Goal: Task Accomplishment & Management: Complete application form

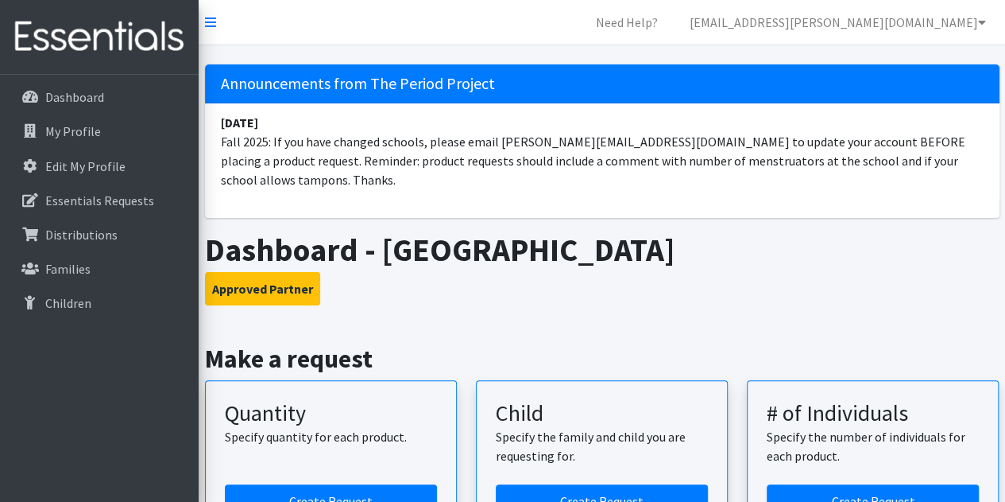
click at [210, 23] on icon at bounding box center [210, 22] width 11 height 13
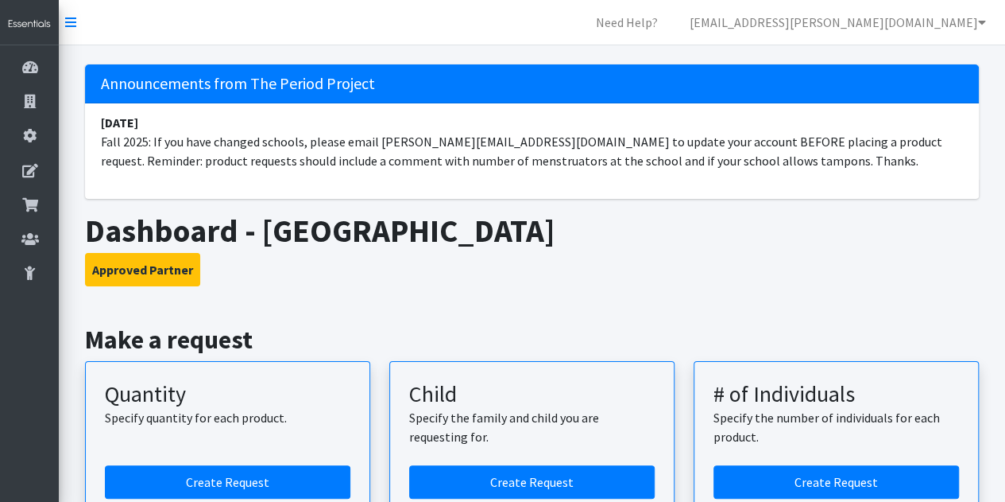
click at [207, 25] on nav "Need Help? lauren.norris@beaufort.k12.sc.us My Co-Workers My Profile Logout" at bounding box center [532, 22] width 947 height 45
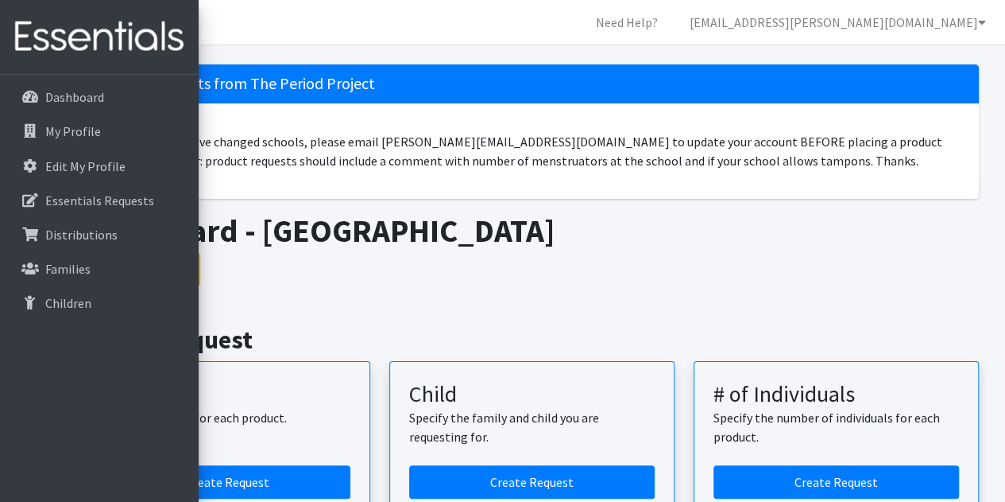
click at [66, 20] on icon at bounding box center [70, 22] width 11 height 13
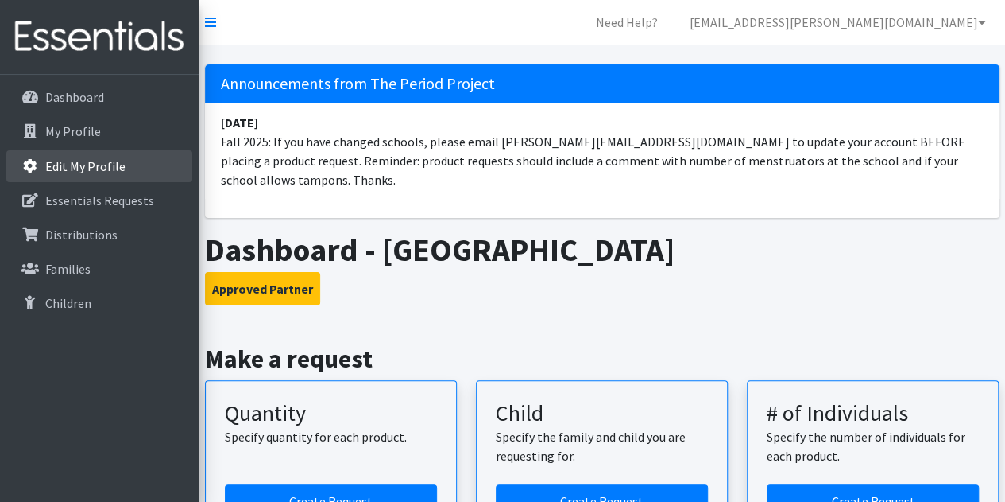
click at [97, 169] on p "Edit My Profile" at bounding box center [85, 166] width 80 height 16
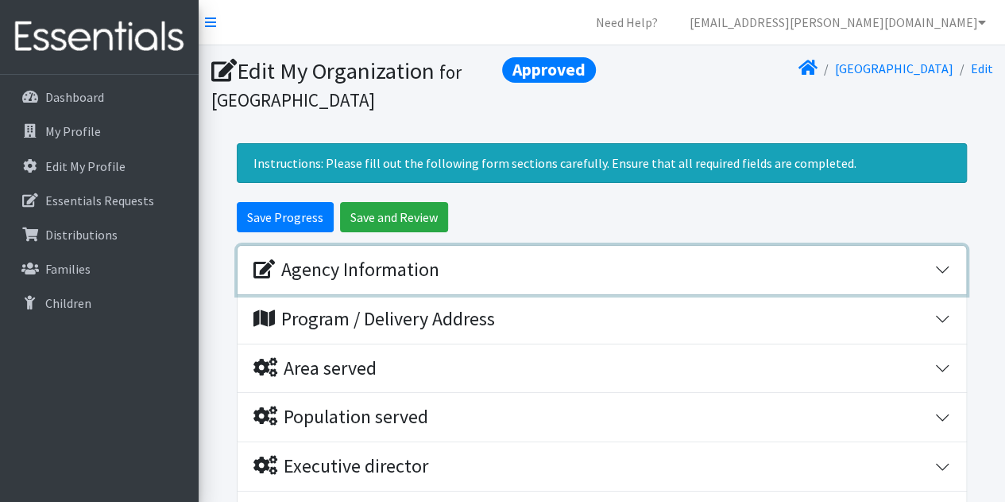
click at [942, 268] on button "Agency Information" at bounding box center [602, 270] width 729 height 48
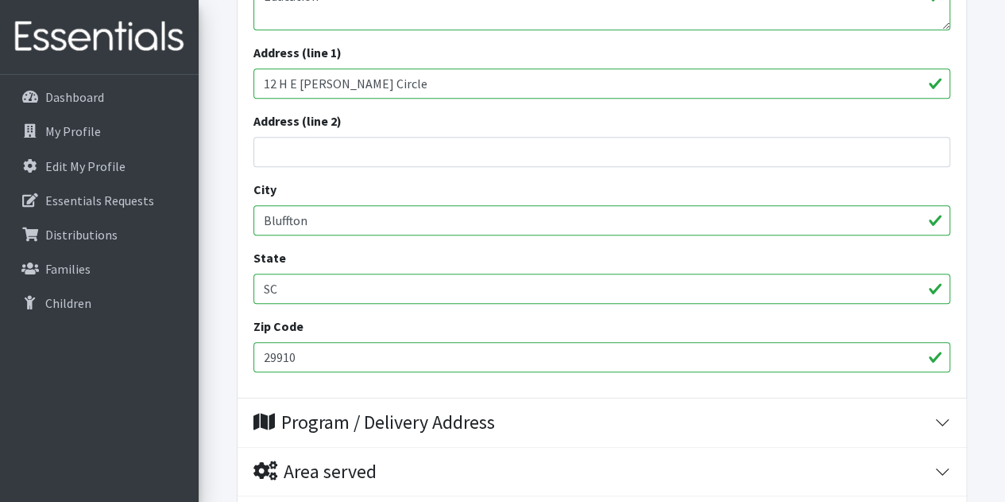
scroll to position [715, 0]
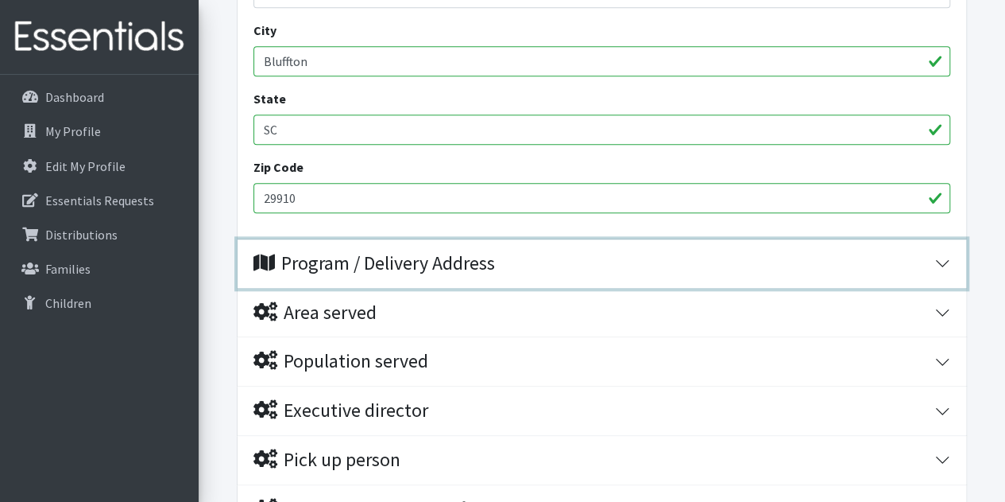
click at [933, 263] on div "Program / Delivery Address" at bounding box center [594, 263] width 681 height 23
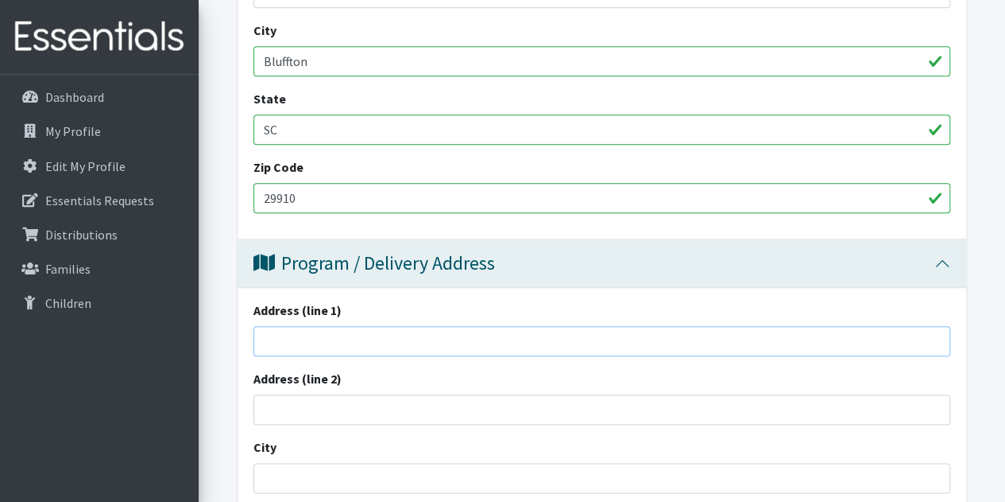
click at [305, 346] on input "Address (line 1)" at bounding box center [602, 341] width 697 height 30
type input "12 H.E. McCracken Circle"
type input "Bluffton"
type input "SC"
type input "29910"
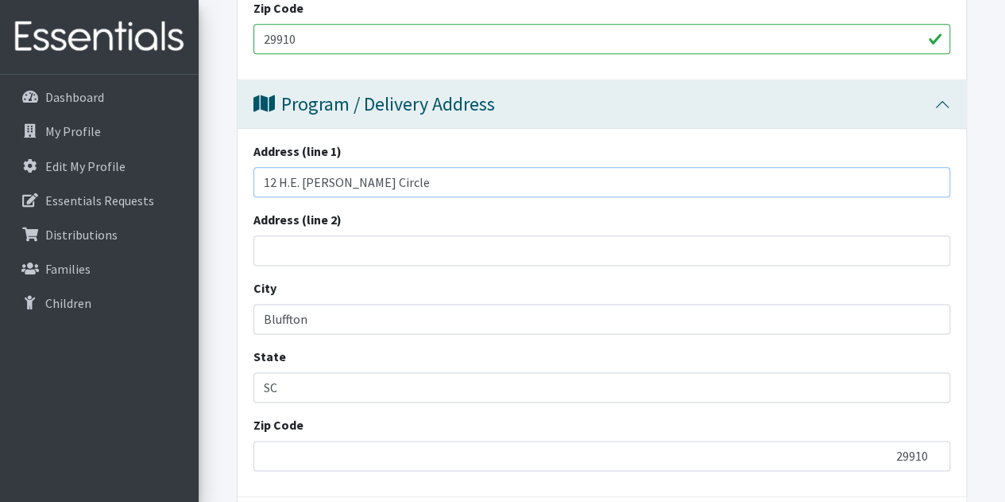
scroll to position [954, 0]
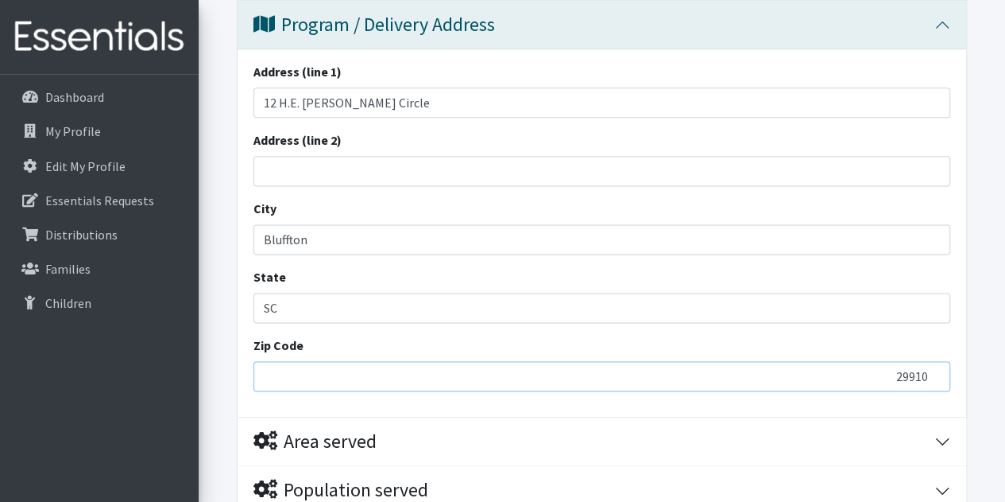
click at [335, 384] on input "29910" at bounding box center [602, 376] width 697 height 30
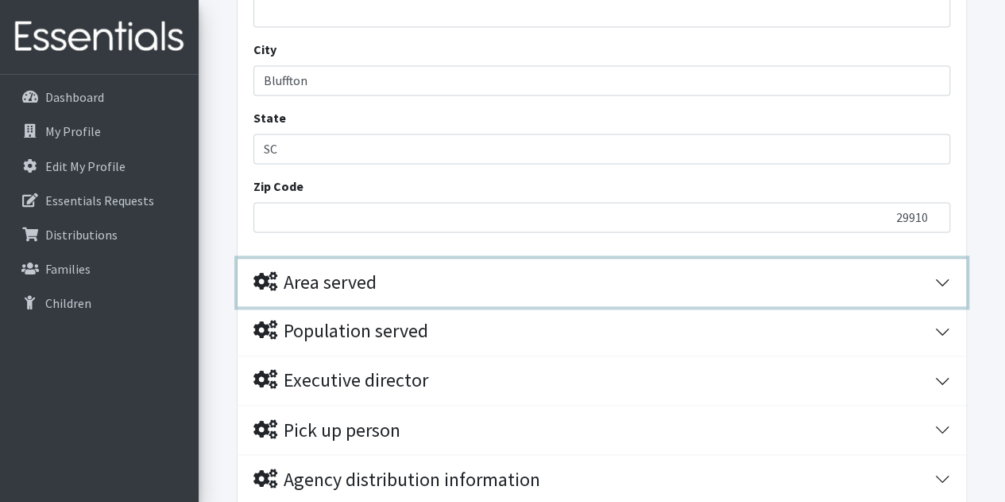
click at [939, 277] on button "Area served" at bounding box center [602, 282] width 729 height 48
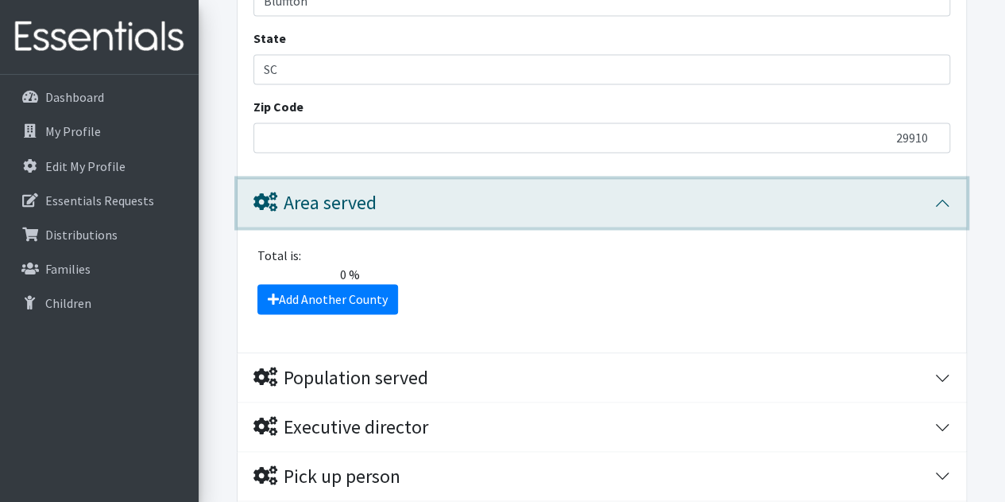
scroll to position [1272, 0]
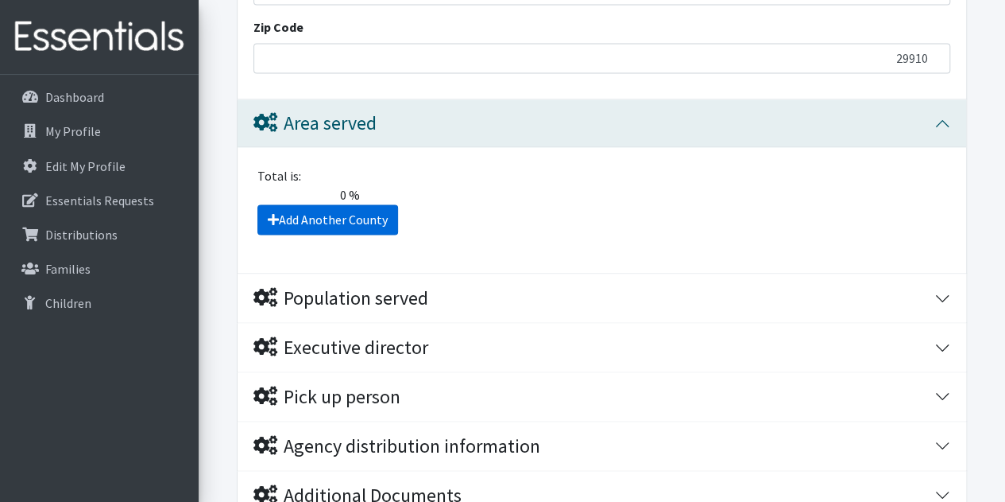
click at [281, 225] on link "Add Another County" at bounding box center [328, 219] width 141 height 30
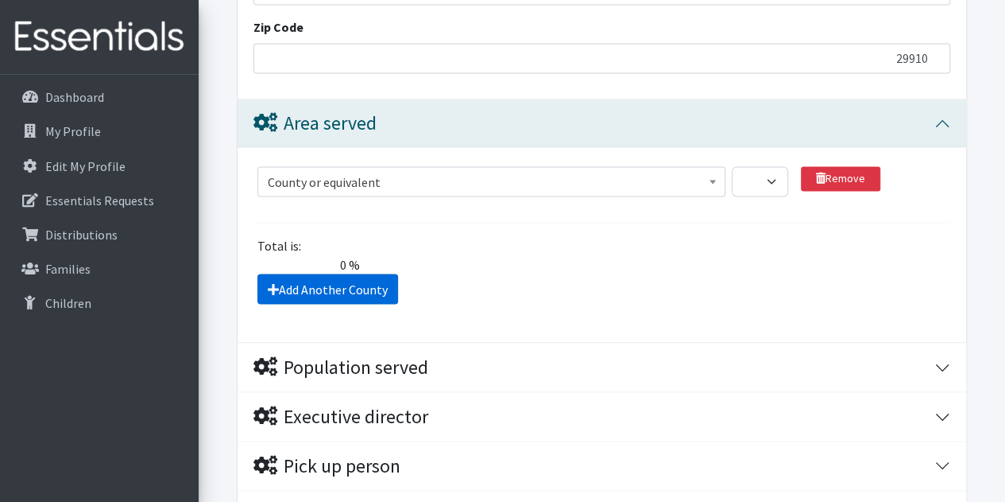
scroll to position [1454, 0]
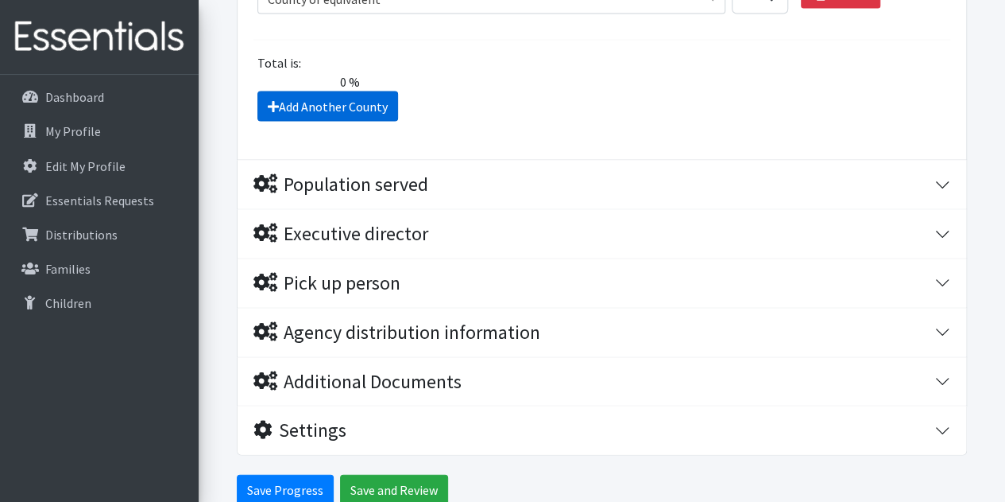
click at [281, 104] on link "Add Another County" at bounding box center [328, 106] width 141 height 30
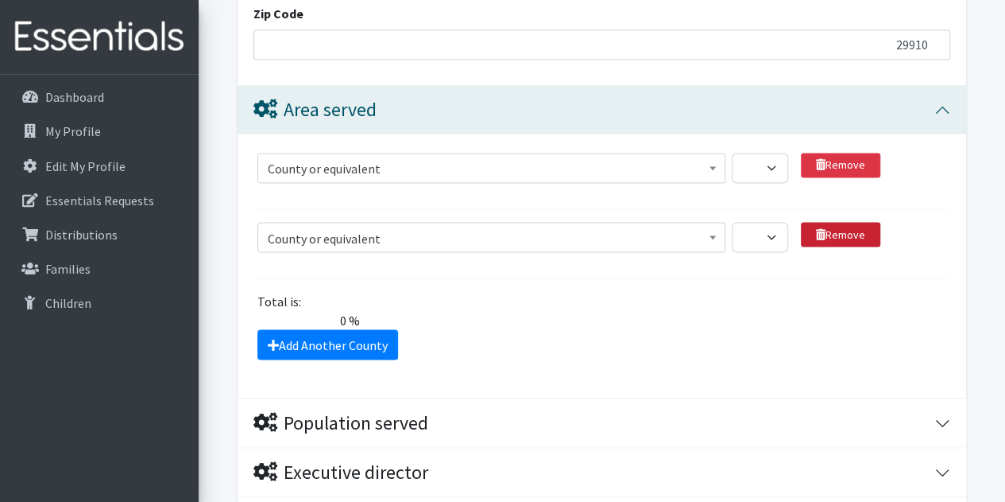
click at [839, 232] on link "Remove" at bounding box center [840, 234] width 79 height 25
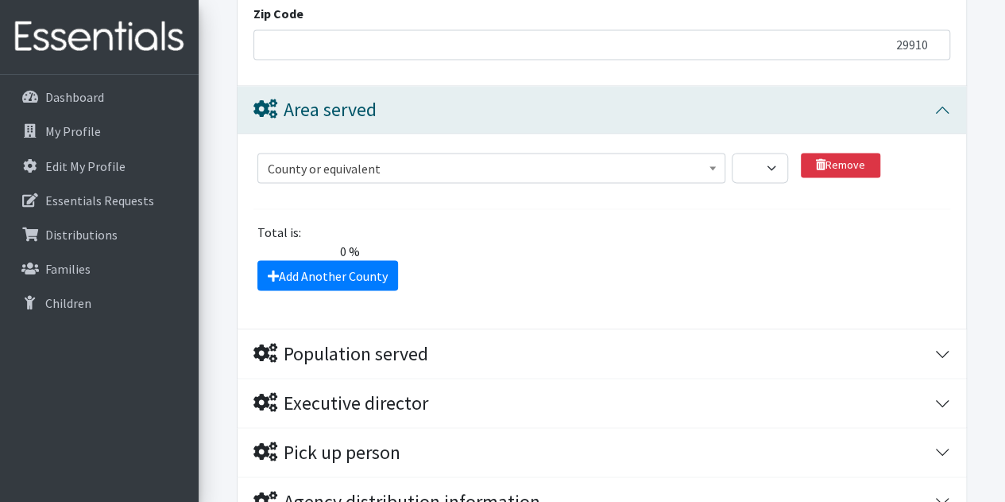
click at [710, 166] on b at bounding box center [713, 168] width 6 height 4
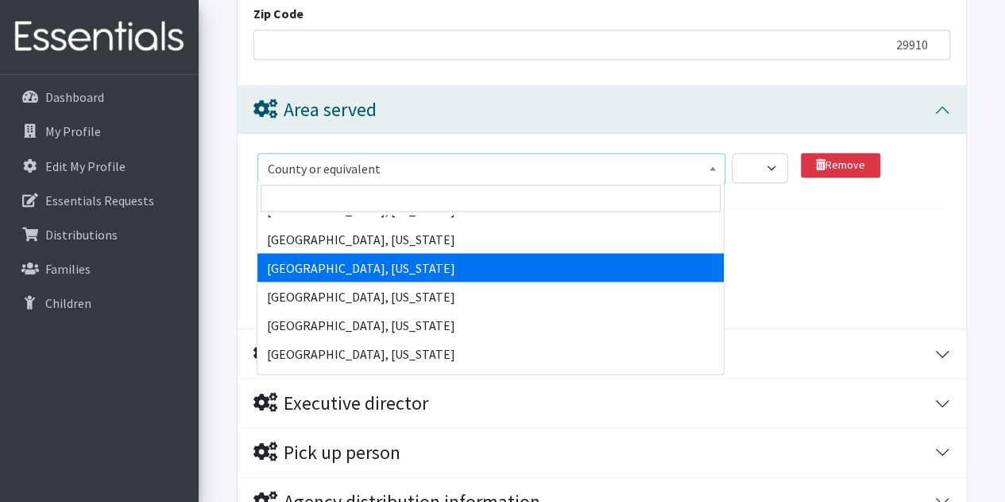
scroll to position [4848, 0]
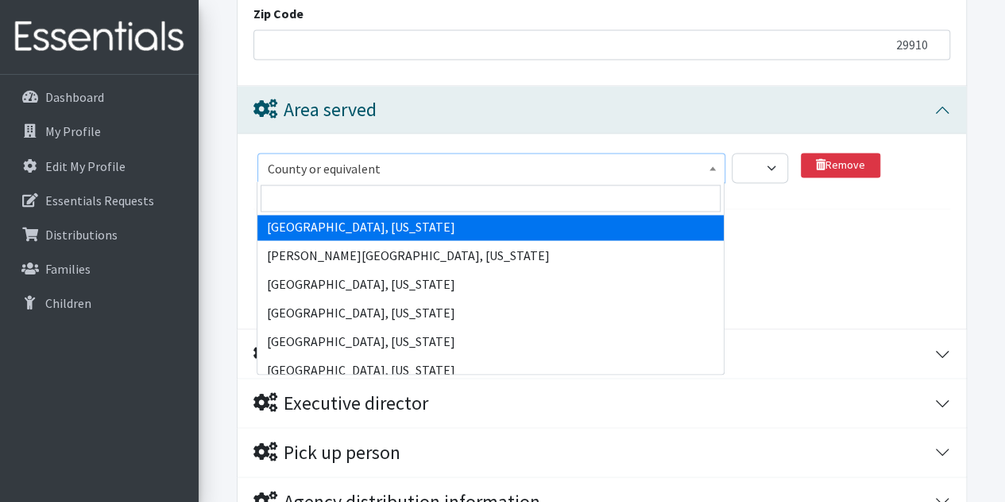
select select "168"
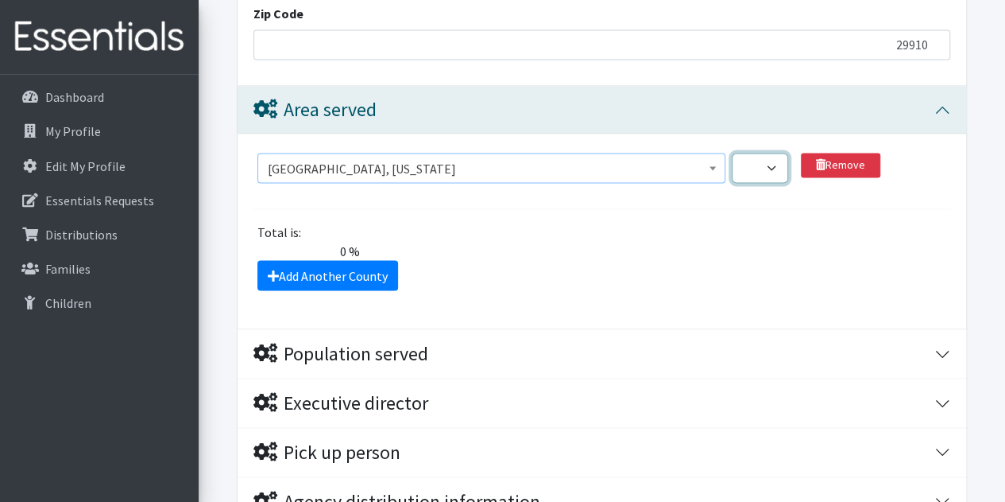
click at [772, 171] on select "1 2 3 4 5 6 7 8 9 10 11 12 13 14 15 16 17 18 19 20 21 22 23 24 25 26 27 28 29 3…" at bounding box center [760, 168] width 56 height 30
select select "100"
click at [732, 153] on select "1 2 3 4 5 6 7 8 9 10 11 12 13 14 15 16 17 18 19 20 21 22 23 24 25 26 27 28 29 3…" at bounding box center [760, 168] width 56 height 30
click at [738, 281] on div "Add Another County" at bounding box center [602, 275] width 709 height 30
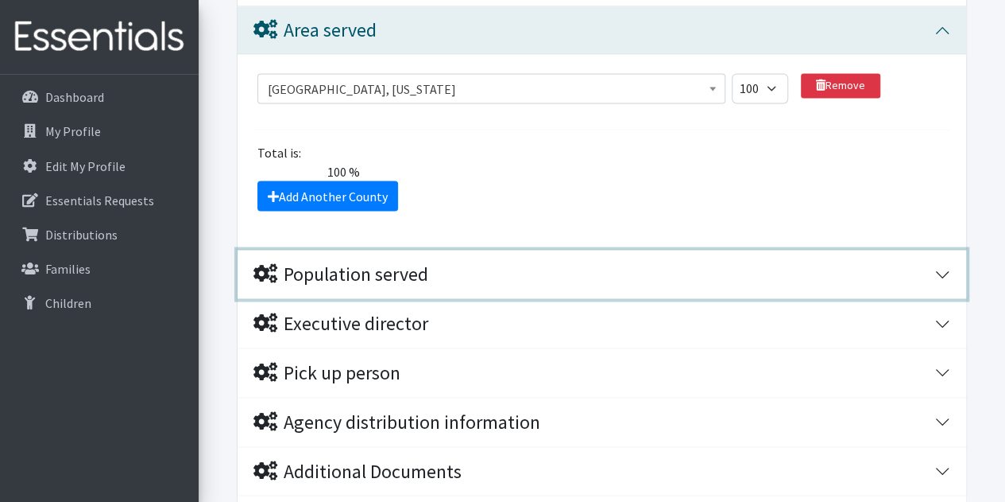
click at [939, 269] on button "Population served" at bounding box center [602, 274] width 729 height 48
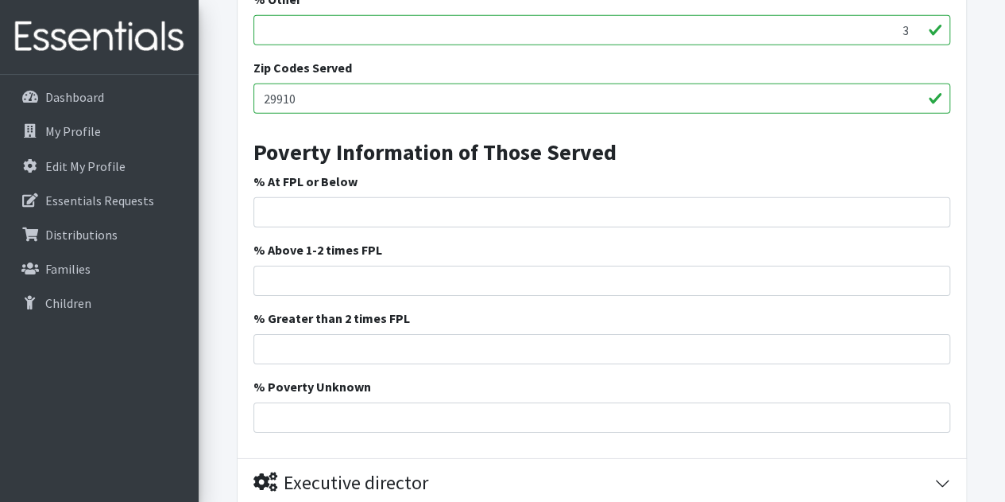
scroll to position [2716, 0]
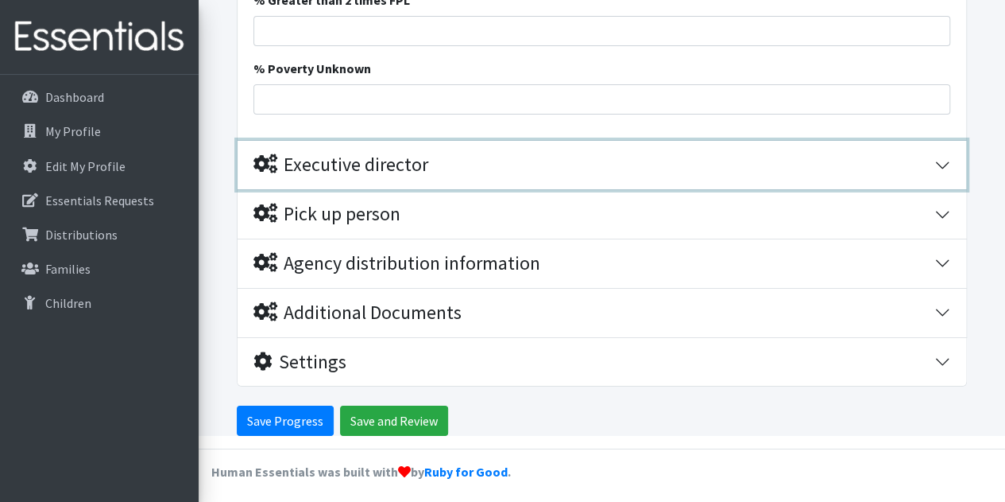
click at [951, 157] on button "Executive director" at bounding box center [602, 165] width 729 height 48
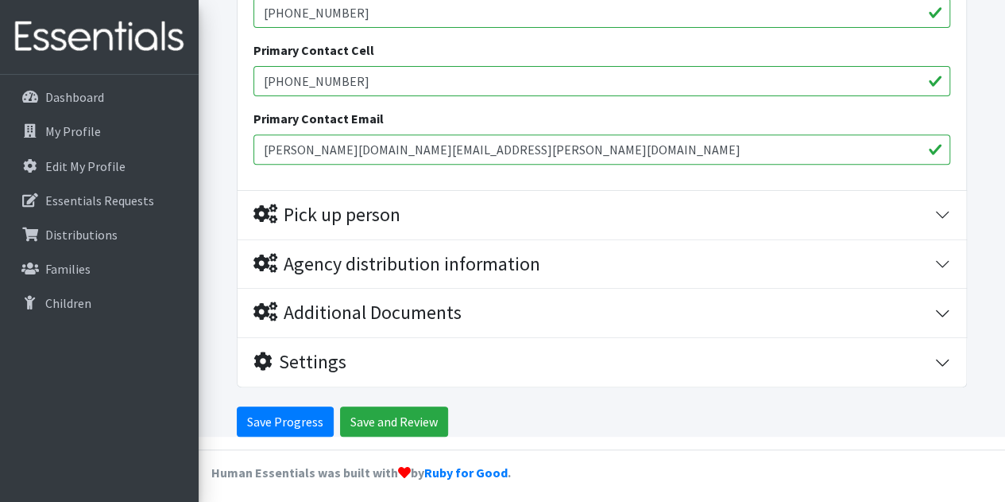
scroll to position [3106, 0]
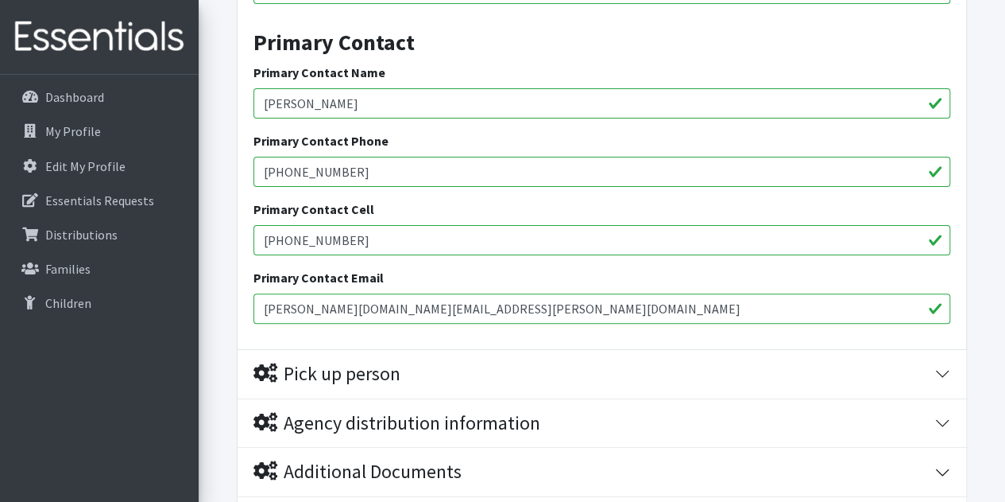
click at [431, 114] on input "Cheryl George" at bounding box center [602, 103] width 697 height 30
drag, startPoint x: 369, startPoint y: 99, endPoint x: 197, endPoint y: 103, distance: 171.7
type input "Lauren Norris"
drag, startPoint x: 364, startPoint y: 242, endPoint x: 235, endPoint y: 240, distance: 128.8
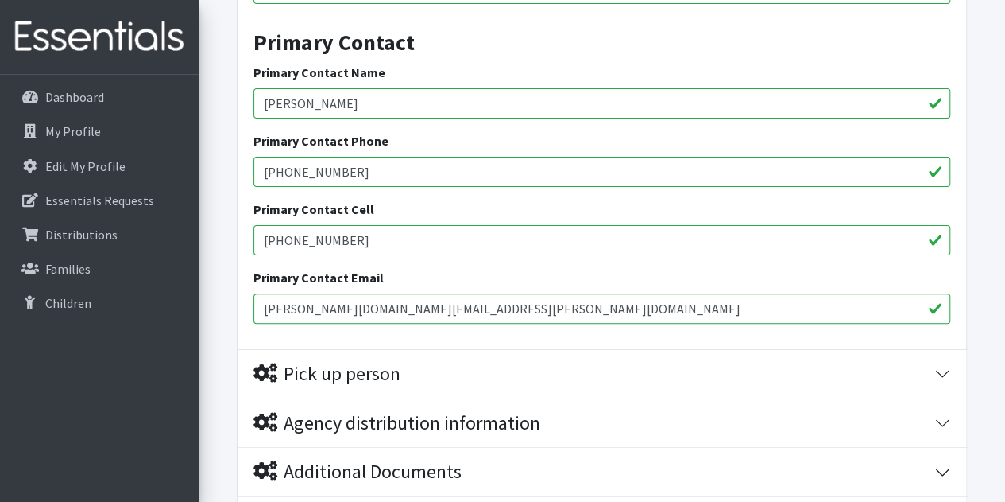
type input "978-578-0606"
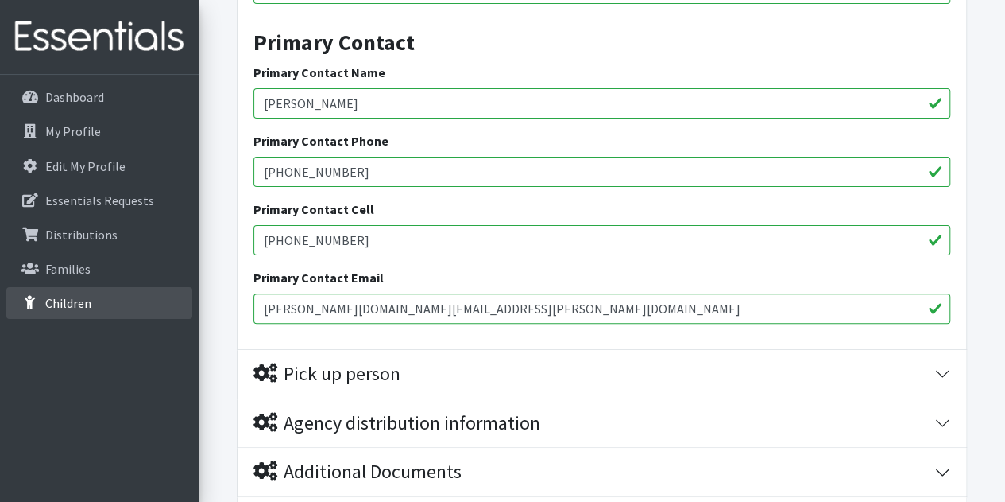
drag, startPoint x: 466, startPoint y: 300, endPoint x: 180, endPoint y: 308, distance: 286.2
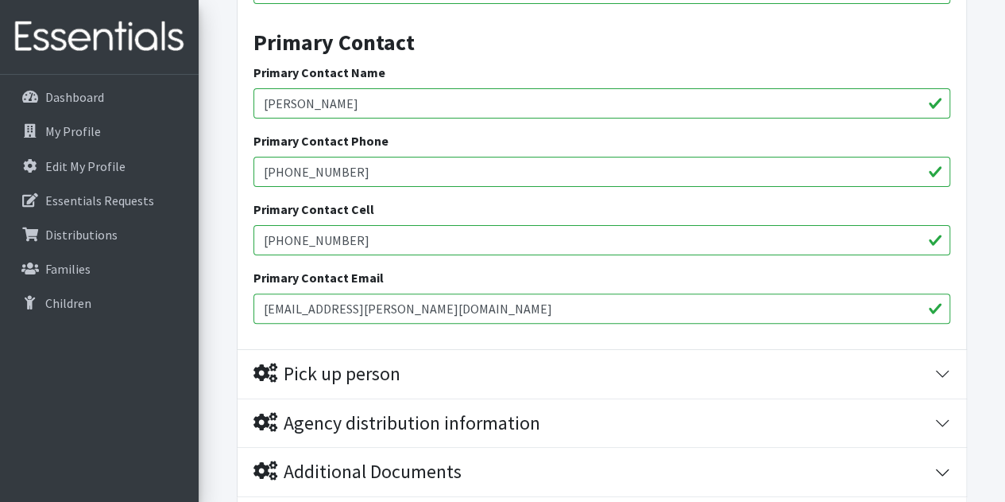
type input "[EMAIL_ADDRESS][PERSON_NAME][DOMAIN_NAME]"
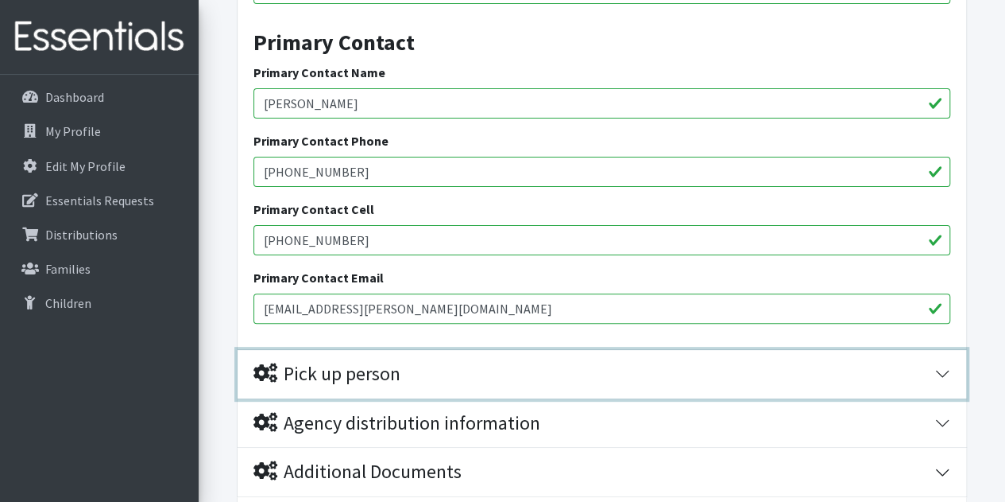
click at [940, 369] on button "Pick up person" at bounding box center [602, 374] width 729 height 48
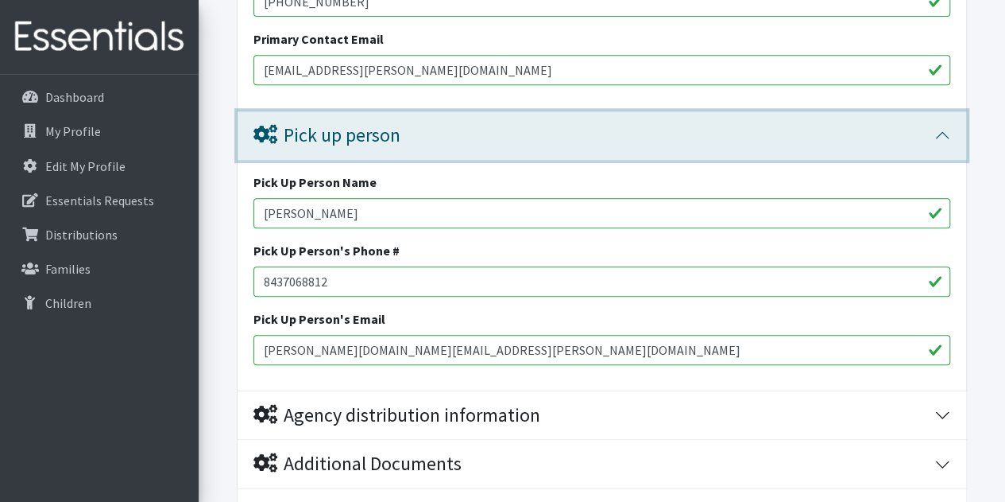
scroll to position [3424, 0]
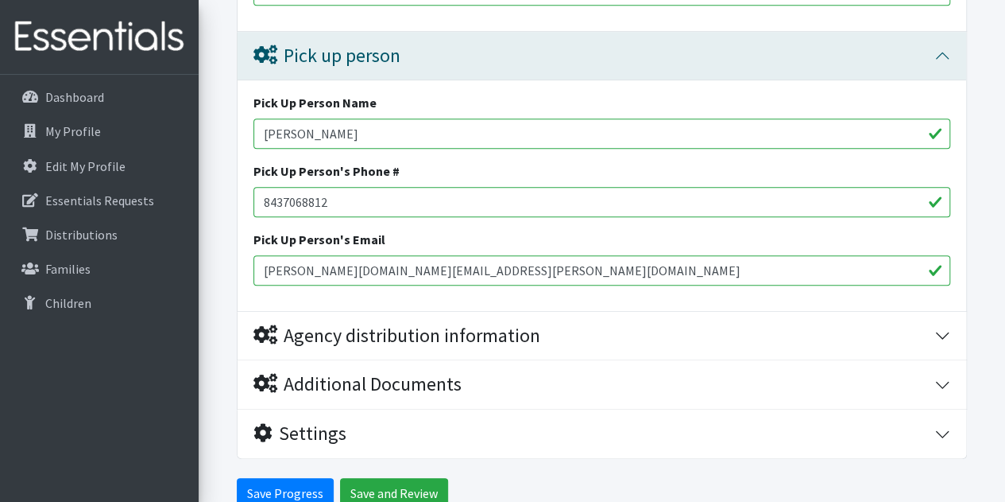
drag, startPoint x: 327, startPoint y: 130, endPoint x: 218, endPoint y: 150, distance: 111.6
click at [238, 143] on div "Pick Up Person Name cheryl george Pick Up Person's Phone # 8437068812 Pick Up P…" at bounding box center [602, 195] width 729 height 230
type input "Lauren Norris"
click at [285, 199] on input "8437068812" at bounding box center [602, 202] width 697 height 30
drag, startPoint x: 467, startPoint y: 263, endPoint x: 247, endPoint y: 265, distance: 220.2
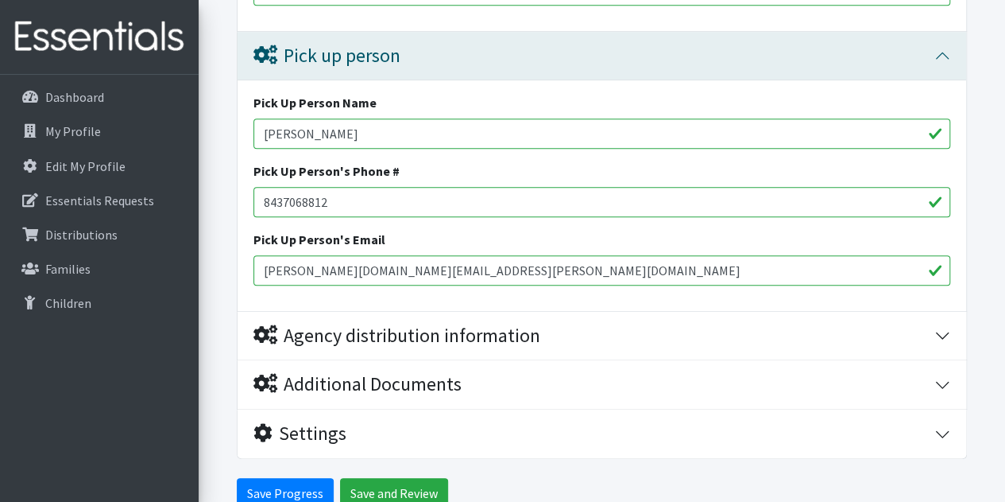
click at [247, 265] on div "Pick Up Person Name Lauren Norris Pick Up Person's Phone # 8437068812 Pick Up P…" at bounding box center [602, 195] width 729 height 230
click at [335, 266] on input "cheryl.george@beaufort.k12.sc.us" at bounding box center [602, 270] width 697 height 30
click at [335, 265] on input "cheryl.george@beaufort.k12.sc.us" at bounding box center [602, 270] width 697 height 30
click at [462, 262] on input "cheryl.george@beaufort.k12.sc.us" at bounding box center [602, 270] width 697 height 30
click at [332, 268] on input "cheryl.george@beaufort.k12.sc.us" at bounding box center [602, 270] width 697 height 30
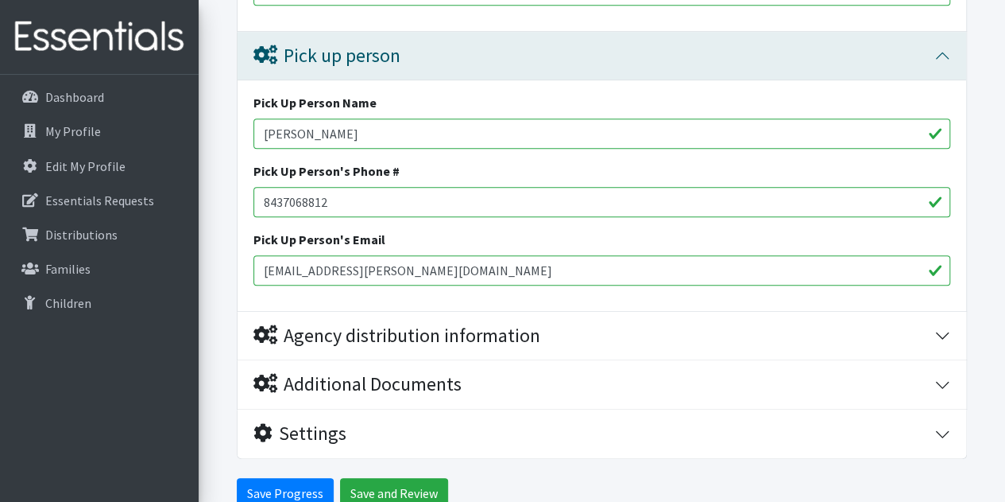
type input "[EMAIL_ADDRESS][PERSON_NAME][DOMAIN_NAME]"
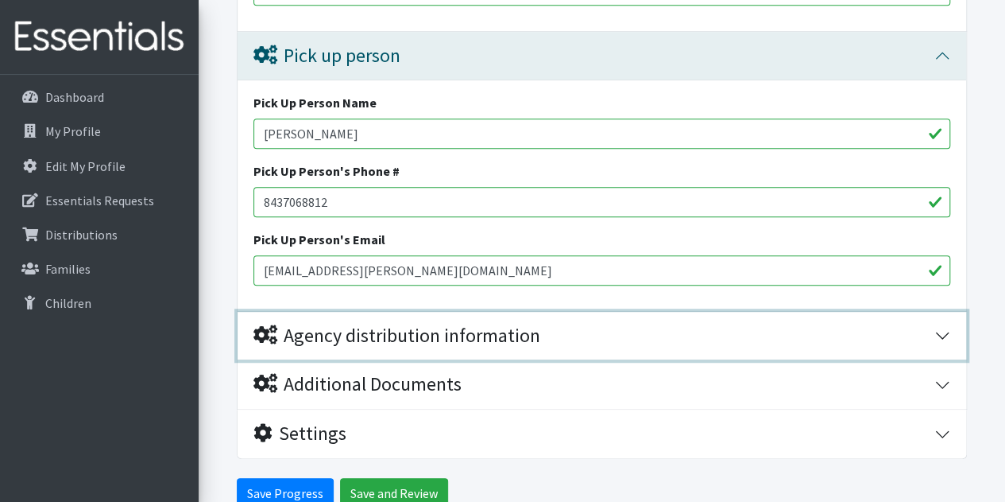
click at [951, 328] on button "Agency distribution information" at bounding box center [602, 336] width 729 height 48
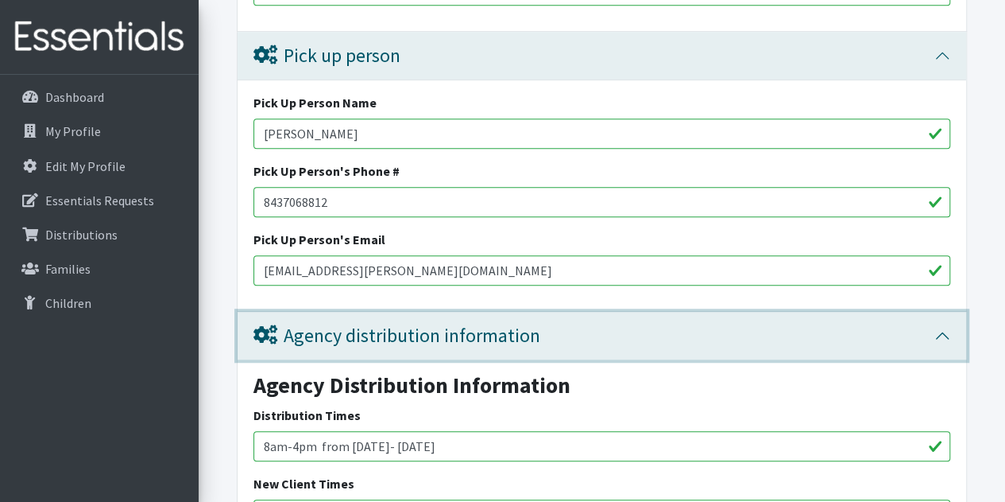
scroll to position [3688, 0]
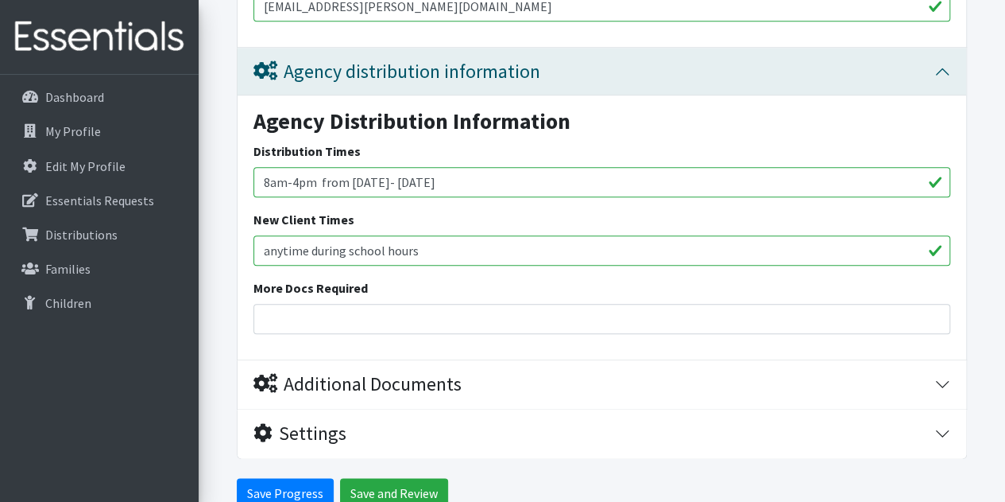
drag, startPoint x: 503, startPoint y: 177, endPoint x: 386, endPoint y: 185, distance: 117.1
click at [386, 185] on input "8am-4pm from August 2, 2023- June5, 2024" at bounding box center [602, 182] width 697 height 30
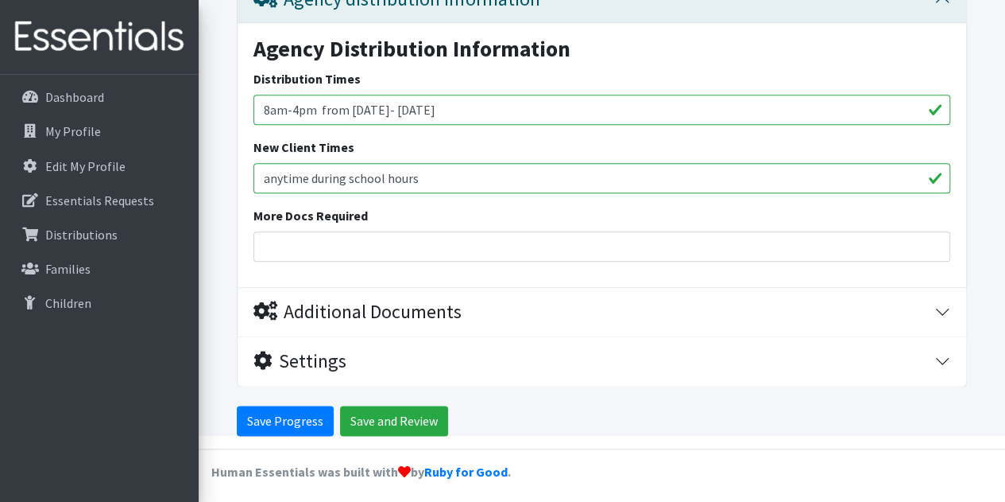
type input "8am-4pm from August 5, 2025- June 5, 2026"
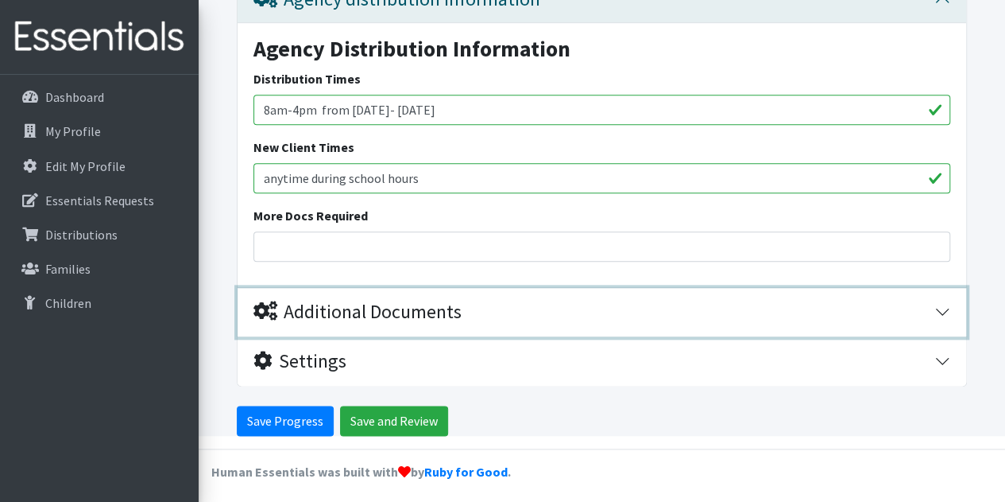
click at [948, 308] on button "Additional Documents" at bounding box center [602, 312] width 729 height 48
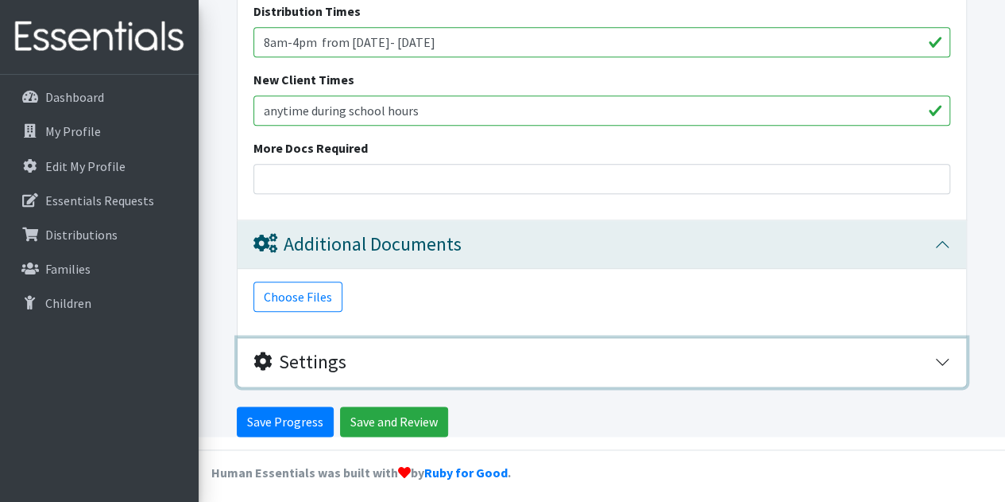
click at [944, 356] on button "Settings" at bounding box center [602, 362] width 729 height 48
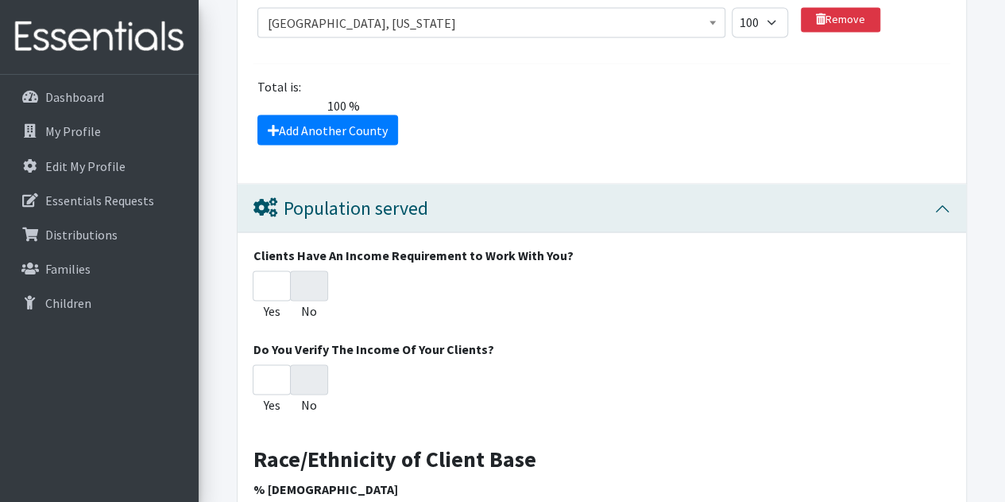
scroll to position [1510, 0]
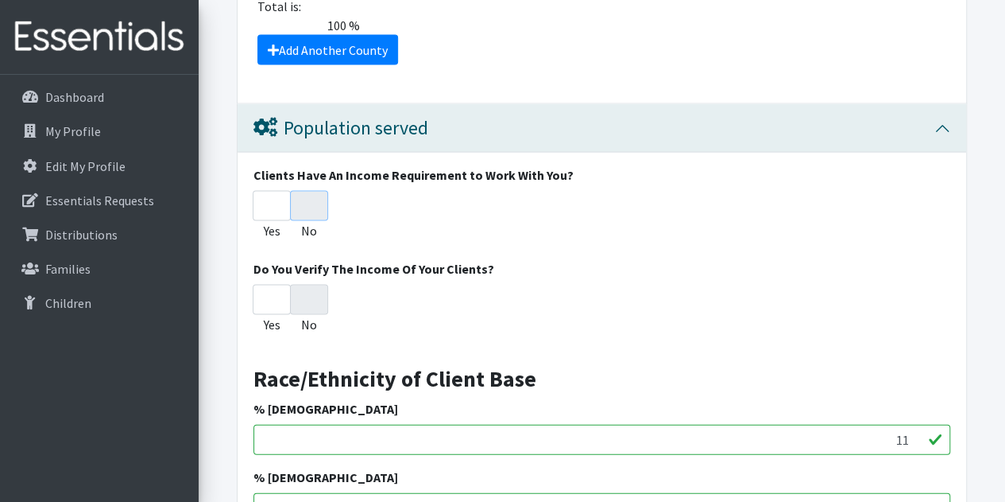
click at [308, 200] on input "No" at bounding box center [309, 206] width 38 height 30
click at [312, 201] on input "No" at bounding box center [309, 206] width 38 height 30
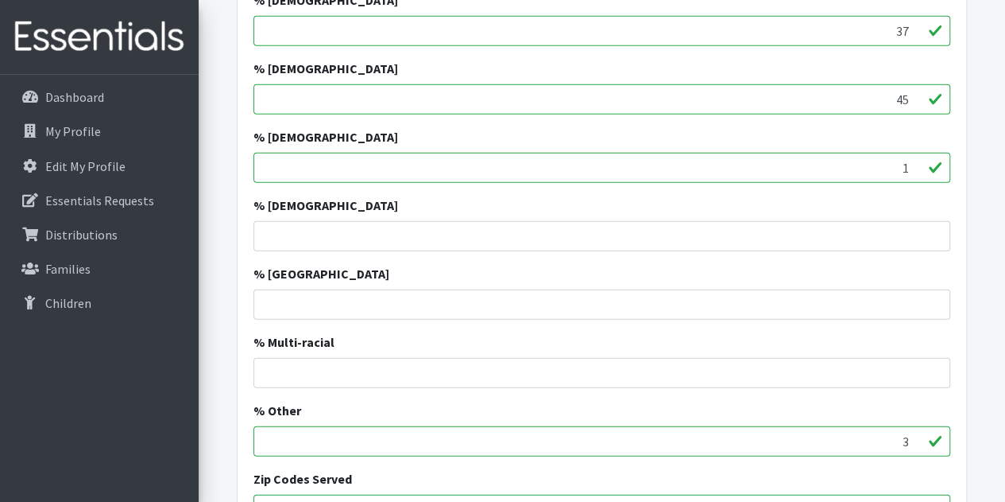
scroll to position [1907, 0]
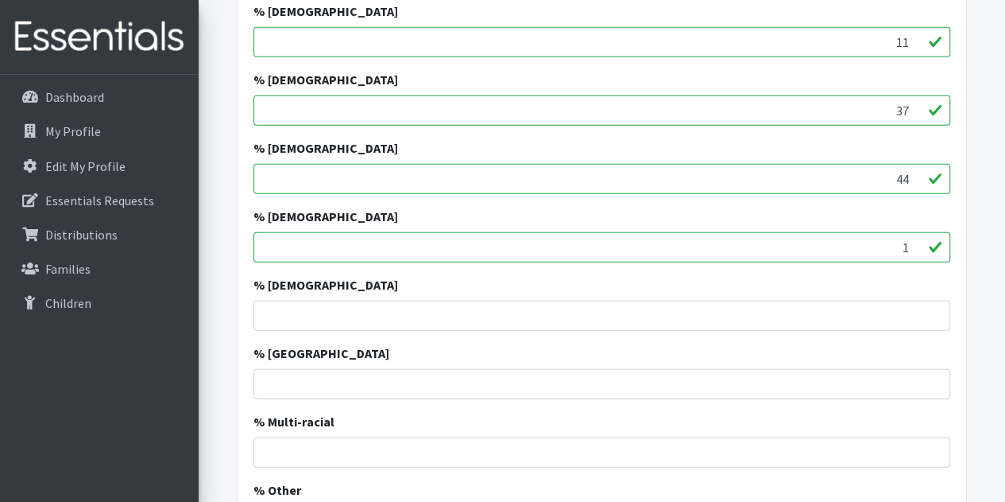
click at [916, 176] on input "44" at bounding box center [602, 179] width 697 height 30
click at [914, 171] on input "45" at bounding box center [602, 179] width 697 height 30
type input "46"
click at [916, 171] on input "46" at bounding box center [602, 179] width 697 height 30
type input "12"
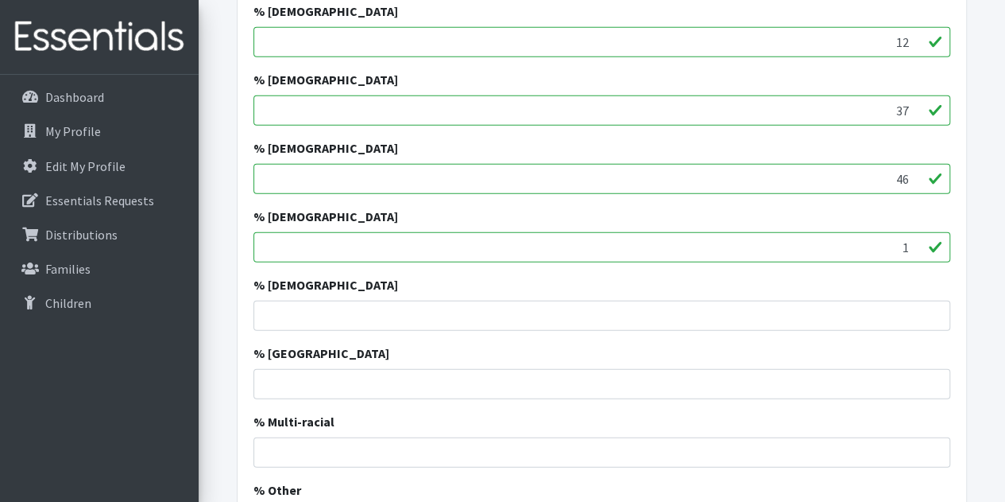
click at [917, 37] on input "12" at bounding box center [602, 42] width 697 height 30
click at [831, 313] on input "% American Indian" at bounding box center [602, 315] width 697 height 30
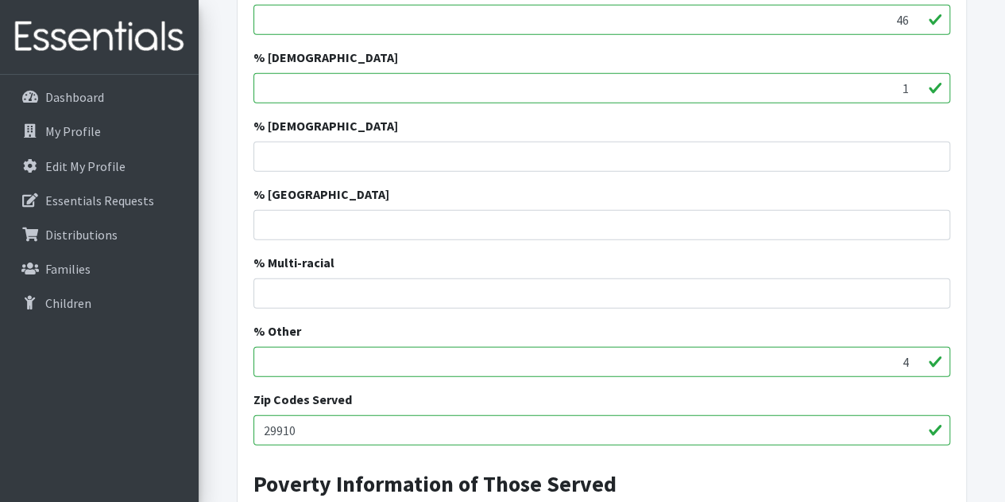
type input "4"
click at [913, 352] on input "4" at bounding box center [602, 362] width 697 height 30
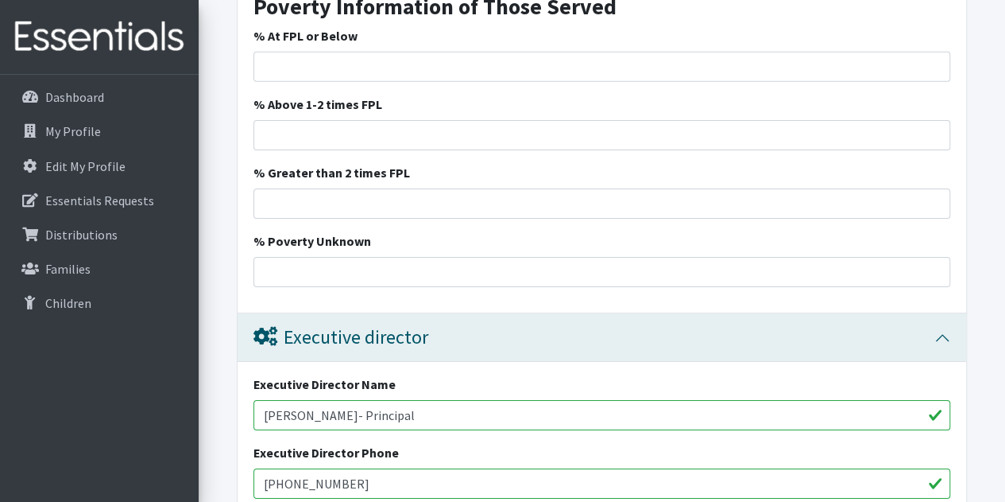
scroll to position [2464, 0]
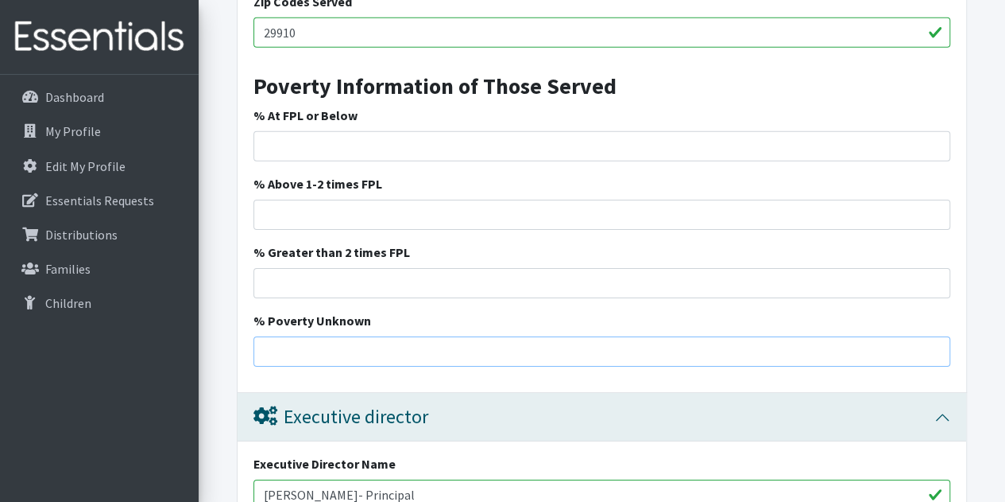
click at [397, 349] on input "% Poverty Unknown" at bounding box center [602, 351] width 697 height 30
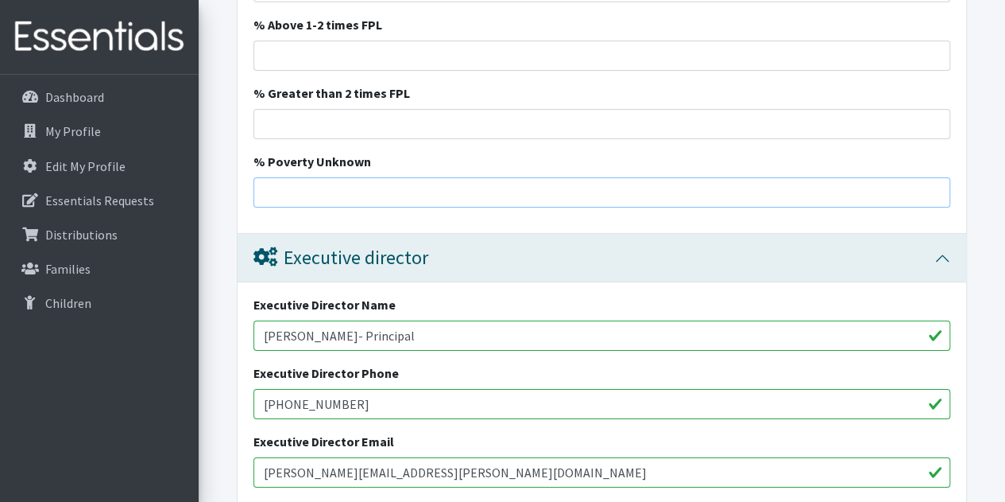
scroll to position [2702, 0]
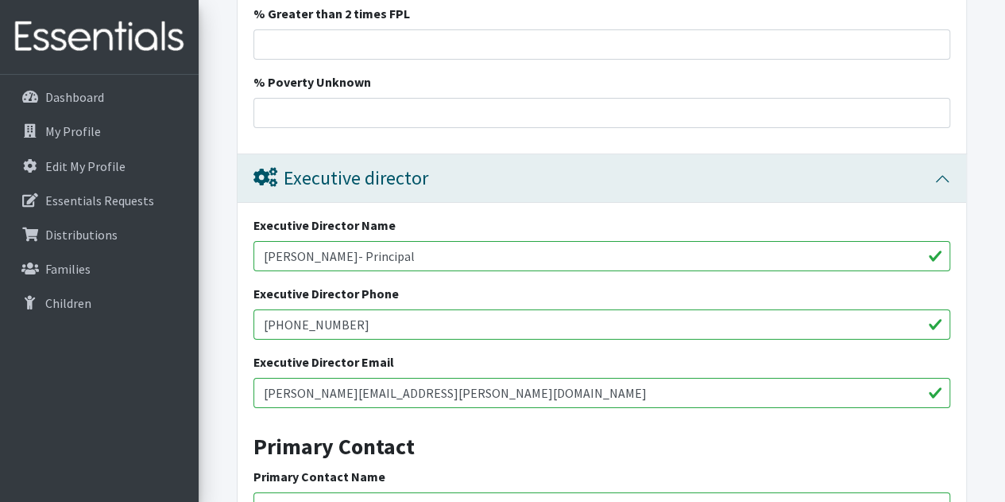
drag, startPoint x: 410, startPoint y: 255, endPoint x: 405, endPoint y: 246, distance: 10.0
click at [405, 246] on input "Denise Donica- Principal" at bounding box center [602, 256] width 697 height 30
drag, startPoint x: 337, startPoint y: 251, endPoint x: 254, endPoint y: 259, distance: 83.0
click at [254, 259] on input "Denise Donica- Principal" at bounding box center [602, 256] width 697 height 30
type input "Matthew Hall- Principal"
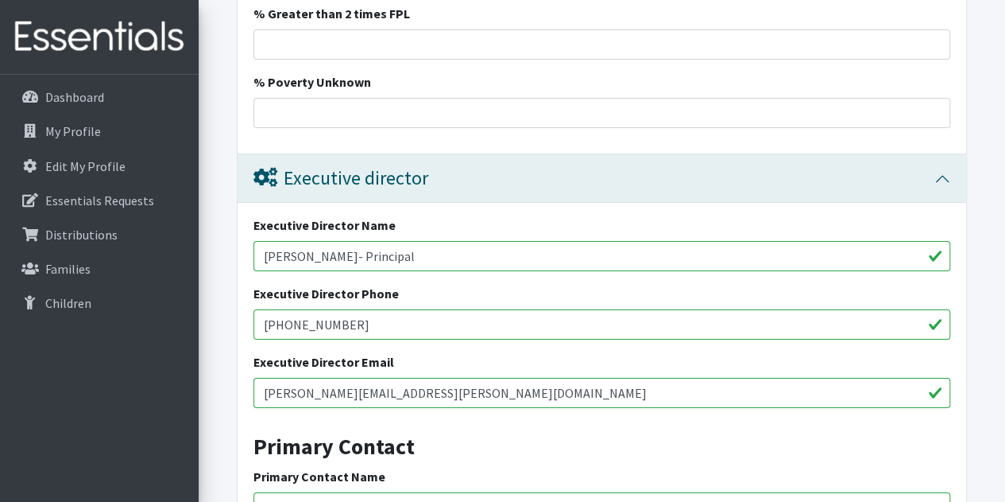
click at [339, 316] on input "843-706-8800" at bounding box center [602, 324] width 697 height 30
type input "843-706-8809"
drag, startPoint x: 335, startPoint y: 390, endPoint x: 259, endPoint y: 384, distance: 76.6
click at [259, 384] on input "denise.donica@beaufort.k12.sc.us" at bounding box center [602, 393] width 697 height 30
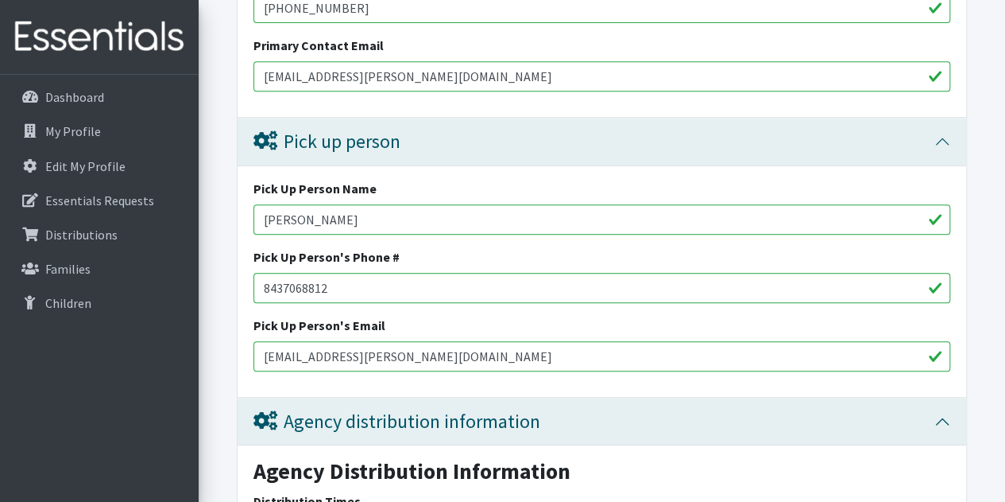
scroll to position [3418, 0]
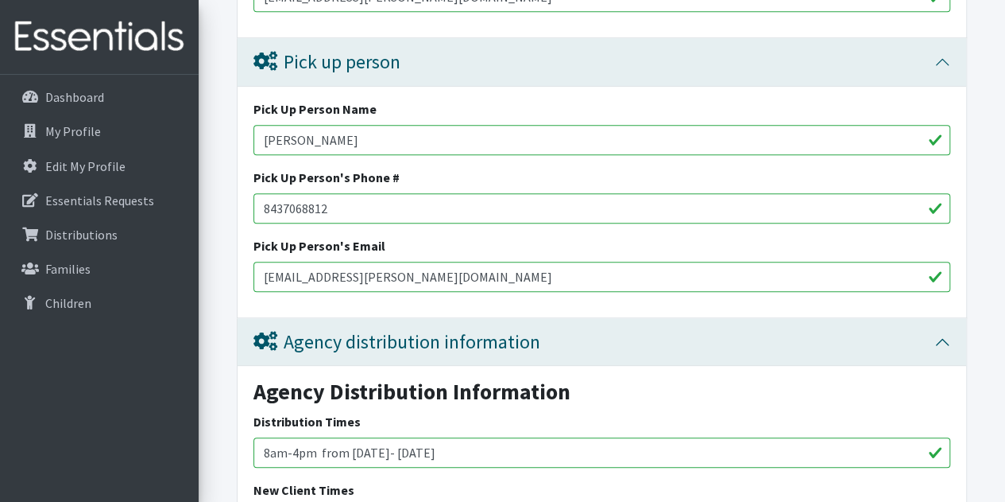
type input "matthew.hall@beaufort.k12.sc.us"
click at [301, 206] on input "8437068812" at bounding box center [602, 208] width 697 height 30
type input "843-706-8812"
click at [490, 277] on input "[EMAIL_ADDRESS][PERSON_NAME][DOMAIN_NAME]" at bounding box center [602, 276] width 697 height 30
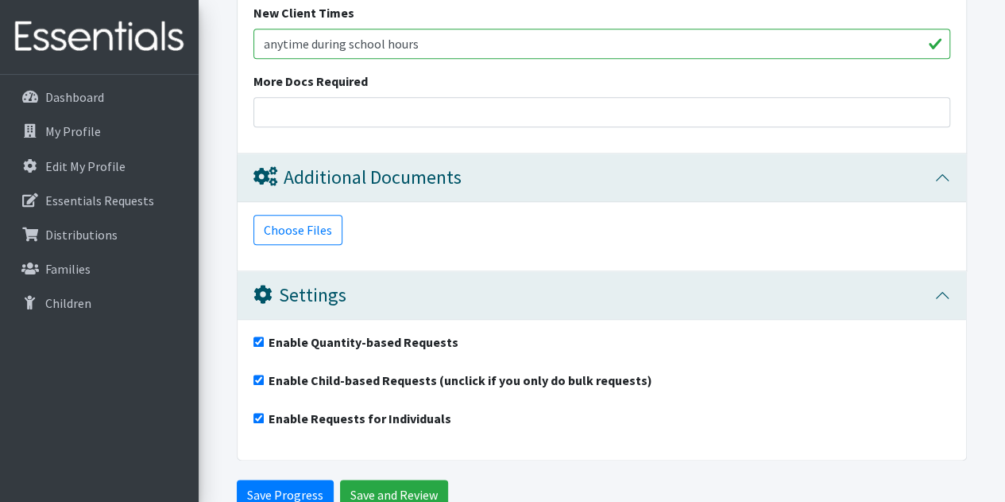
scroll to position [3968, 0]
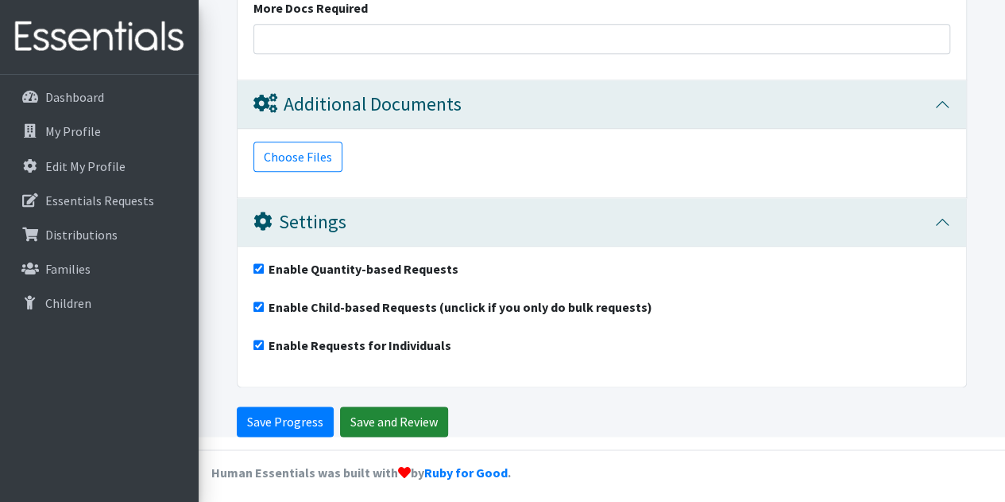
click at [391, 412] on input "Save and Review" at bounding box center [394, 421] width 108 height 30
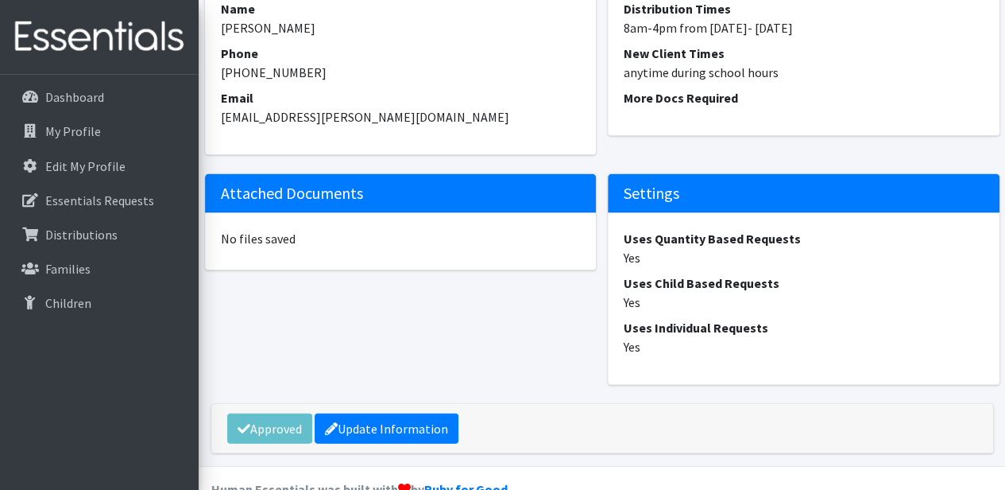
scroll to position [1650, 0]
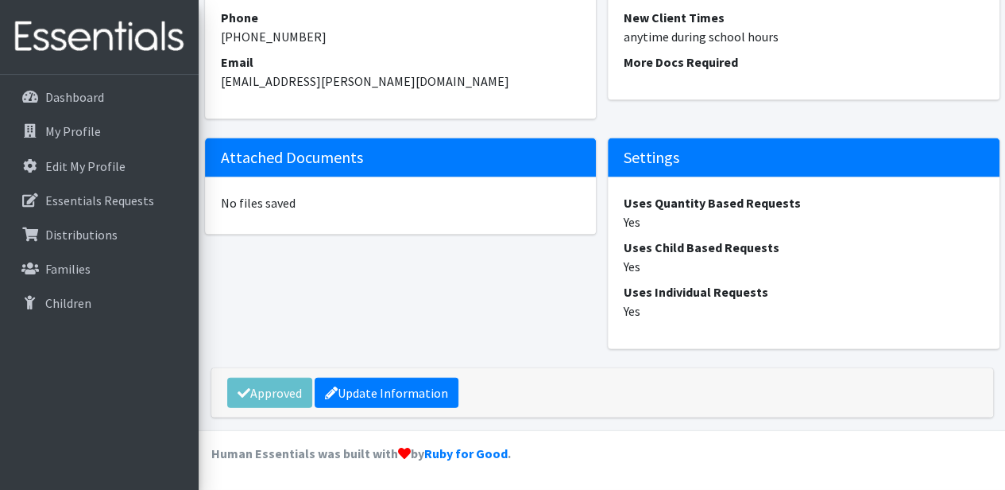
click at [269, 385] on div "Approved Update Information" at bounding box center [602, 392] width 782 height 49
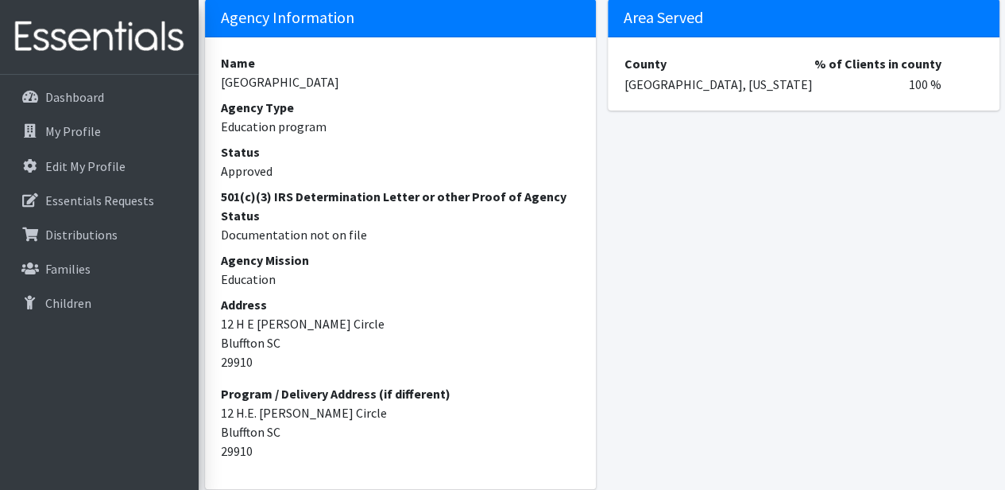
scroll to position [0, 0]
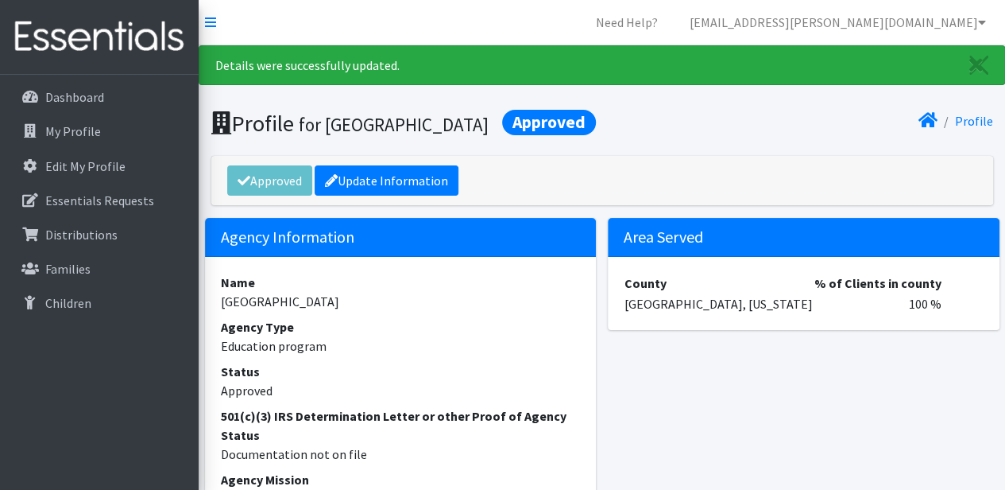
click at [584, 125] on span "Approved" at bounding box center [549, 122] width 94 height 25
click at [118, 204] on p "Essentials Requests" at bounding box center [99, 200] width 109 height 16
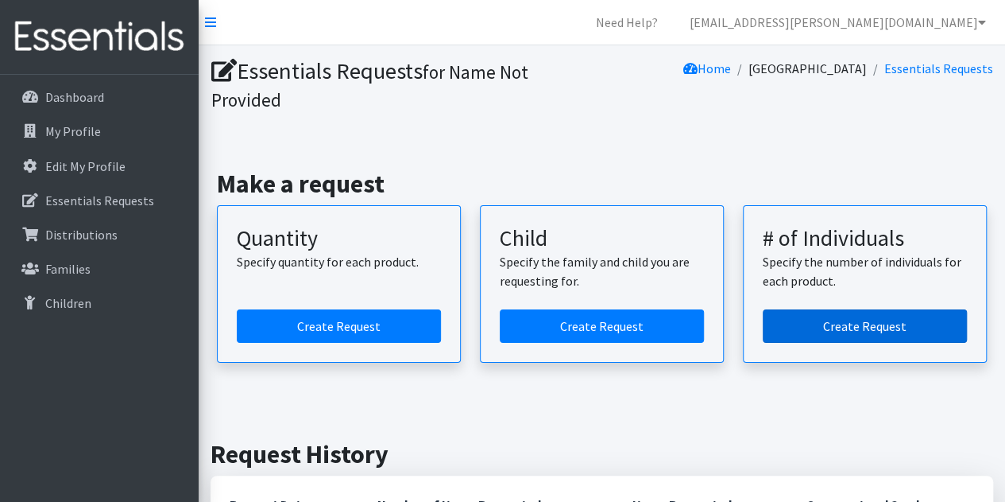
click at [835, 333] on link "Create Request" at bounding box center [865, 325] width 204 height 33
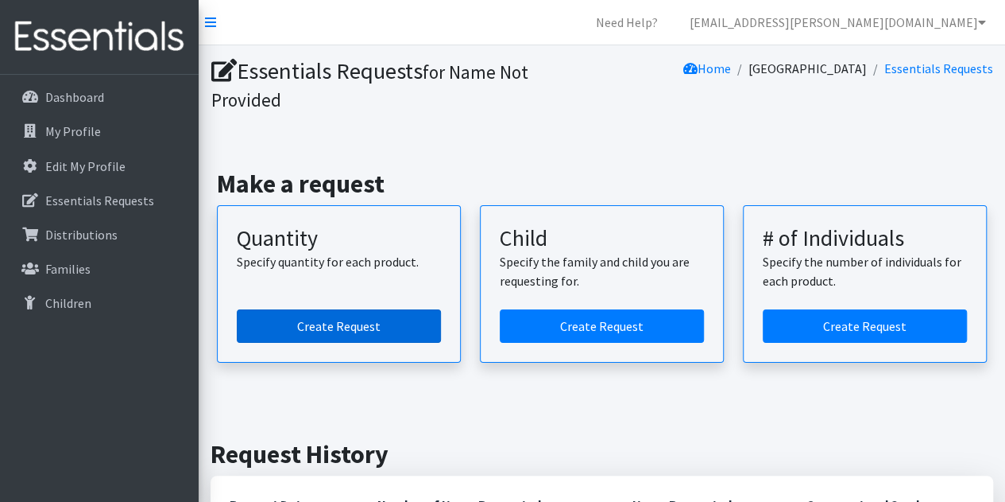
click at [332, 327] on link "Create Request" at bounding box center [339, 325] width 204 height 33
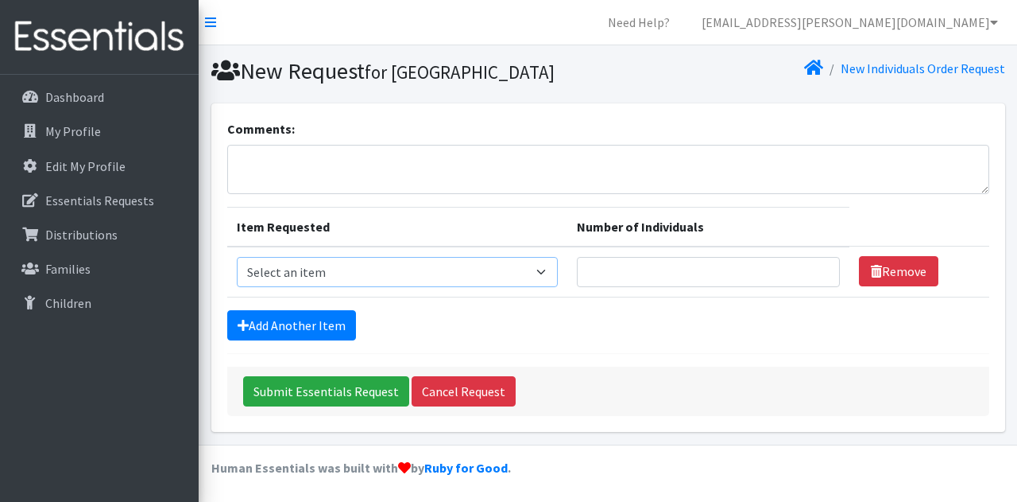
click at [536, 269] on select "Select an item (LOWCOUNTRY) REGULAR TAMPONS Adult Period Pack Student Period Pa…" at bounding box center [398, 272] width 322 height 30
select select "7757"
click at [237, 257] on select "Select an item (LOWCOUNTRY) REGULAR TAMPONS Adult Period Pack Student Period Pa…" at bounding box center [398, 272] width 322 height 30
click at [661, 276] on input "Number of Individuals" at bounding box center [708, 272] width 263 height 30
type input "659"
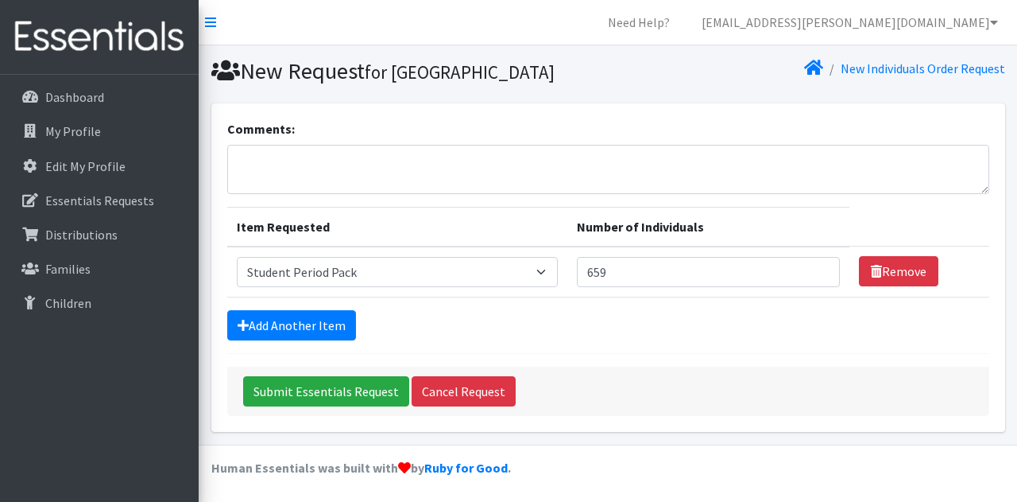
click at [596, 334] on div "Add Another Item" at bounding box center [608, 325] width 762 height 30
click at [267, 168] on textarea "Comments:" at bounding box center [608, 169] width 762 height 49
type textarea "659 female"
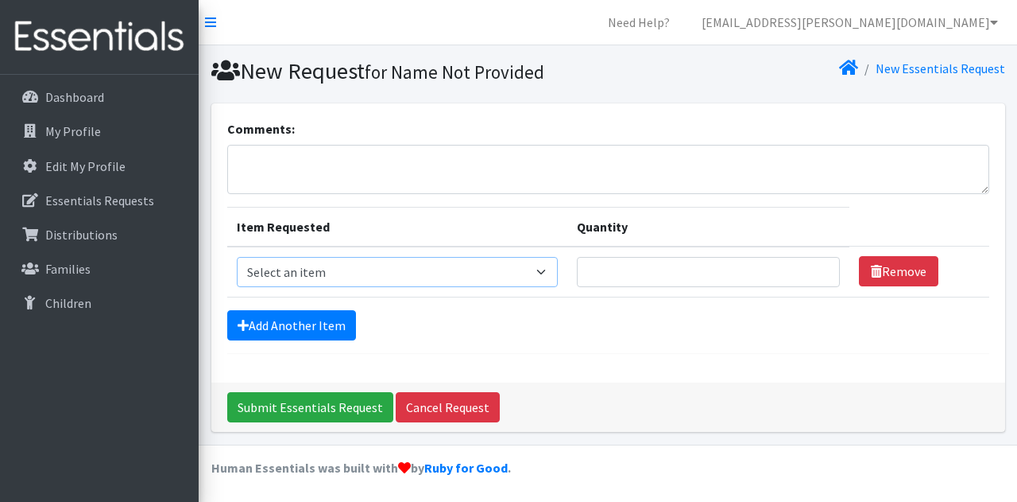
click at [551, 274] on select "Select an item (LOWCOUNTRY) REGULAR TAMPONS Adult Period Pack Student Period Pa…" at bounding box center [398, 272] width 322 height 30
select select "7757"
click at [237, 257] on select "Select an item (LOWCOUNTRY) REGULAR TAMPONS Adult Period Pack Student Period Pa…" at bounding box center [398, 272] width 322 height 30
click at [637, 274] on input "Quantity" at bounding box center [708, 272] width 263 height 30
type input "1"
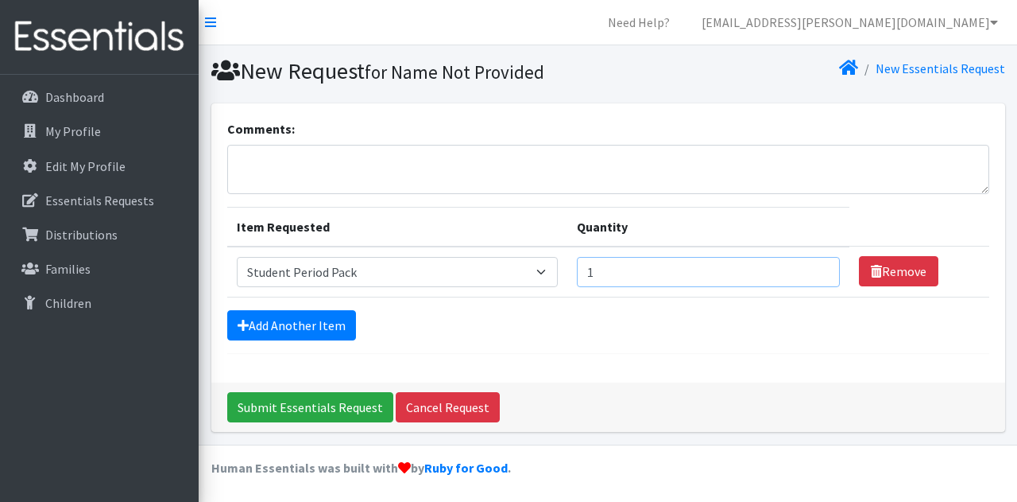
click at [818, 270] on input "1" at bounding box center [708, 272] width 263 height 30
drag, startPoint x: 614, startPoint y: 274, endPoint x: 564, endPoint y: 273, distance: 49.3
click at [564, 273] on tr "Item Requested Select an item (LOWCOUNTRY) REGULAR TAMPONS Adult Period Pack St…" at bounding box center [608, 271] width 762 height 51
click at [819, 265] on input "1" at bounding box center [708, 272] width 263 height 30
click at [819, 265] on input "2" at bounding box center [708, 272] width 263 height 30
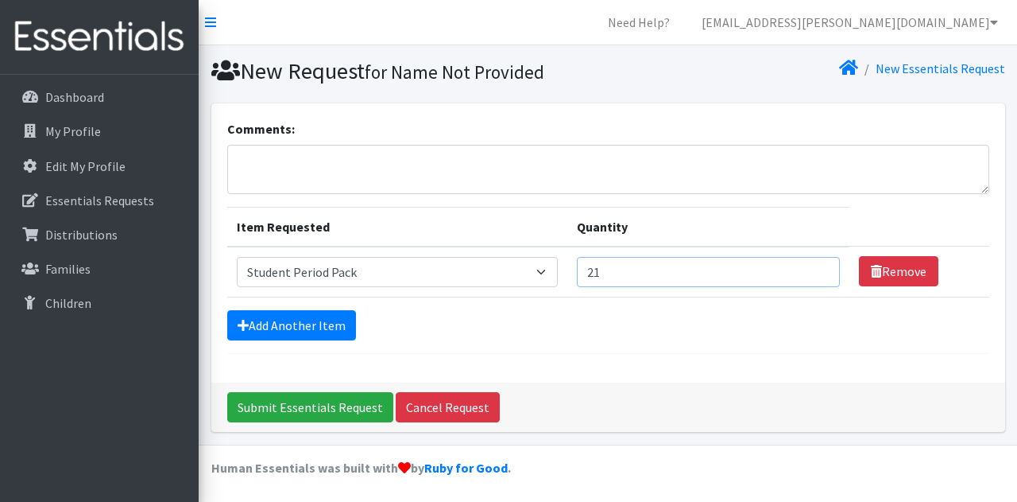
drag, startPoint x: 819, startPoint y: 265, endPoint x: 785, endPoint y: 273, distance: 34.9
click at [818, 261] on input "21" at bounding box center [708, 272] width 263 height 30
drag, startPoint x: 621, startPoint y: 273, endPoint x: 559, endPoint y: 281, distance: 62.5
click at [559, 281] on tr "Item Requested Select an item (LOWCOUNTRY) REGULAR TAMPONS Adult Period Pack St…" at bounding box center [608, 271] width 762 height 51
type input "1000"
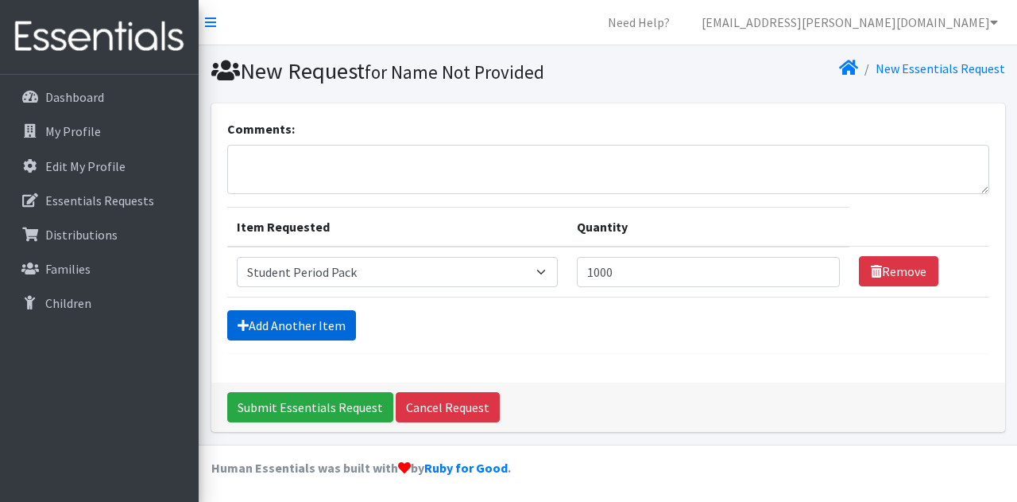
click at [316, 324] on link "Add Another Item" at bounding box center [291, 325] width 129 height 30
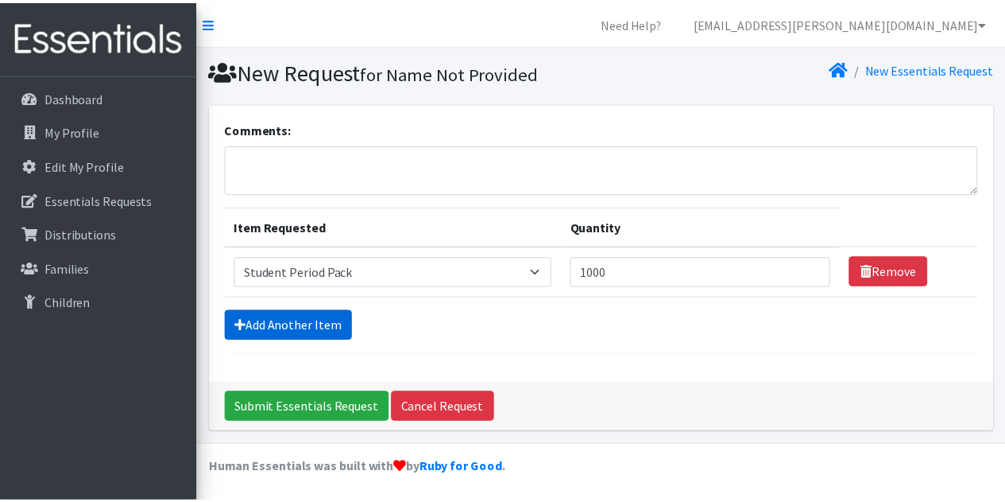
scroll to position [49, 0]
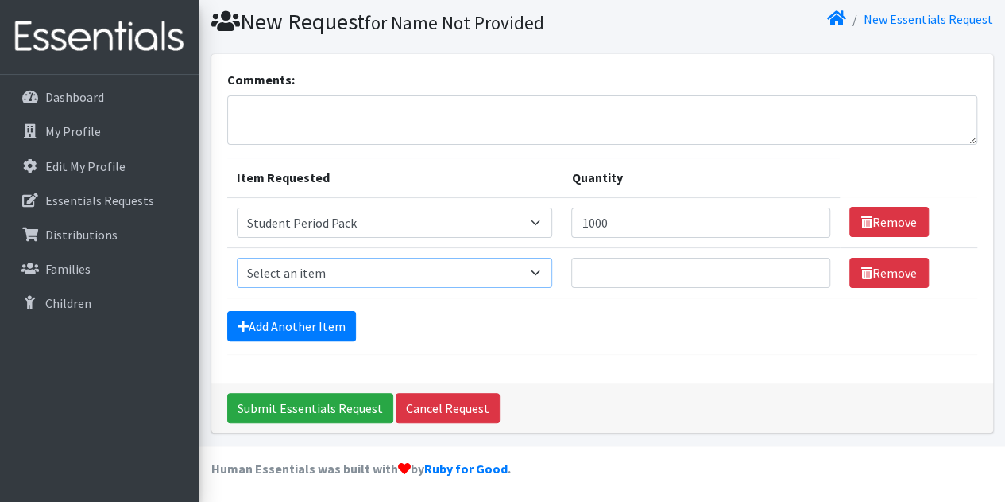
click at [534, 269] on select "Select an item (LOWCOUNTRY) REGULAR TAMPONS Adult Period Pack Student Period Pa…" at bounding box center [395, 273] width 316 height 30
select select "8937"
click at [237, 258] on select "Select an item (LOWCOUNTRY) REGULAR TAMPONS Adult Period Pack Student Period Pa…" at bounding box center [395, 273] width 316 height 30
click at [629, 275] on input "Quantity" at bounding box center [700, 273] width 258 height 30
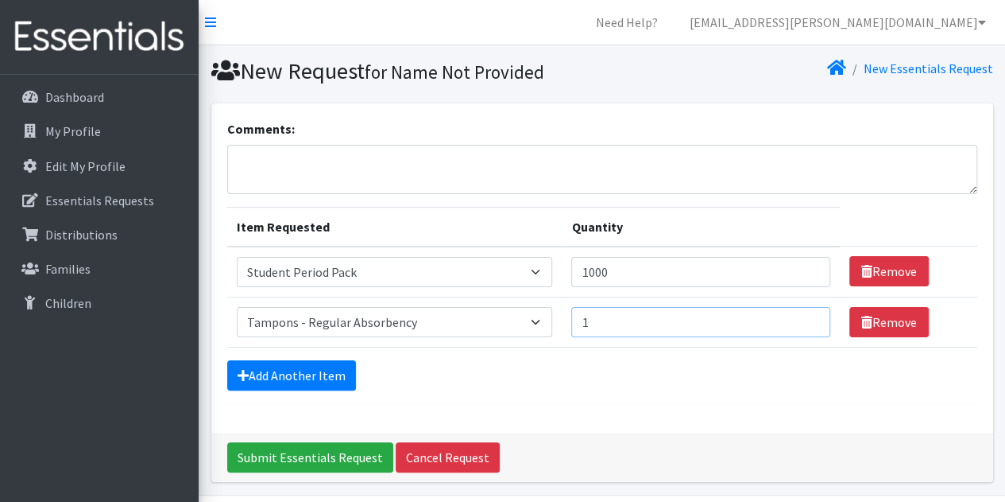
click at [804, 319] on input "1" at bounding box center [700, 322] width 258 height 30
click at [806, 319] on input "2" at bounding box center [700, 322] width 258 height 30
click at [807, 319] on input "3" at bounding box center [700, 322] width 258 height 30
drag, startPoint x: 611, startPoint y: 323, endPoint x: 542, endPoint y: 331, distance: 69.7
click at [544, 334] on tr "Item Requested Select an item (LOWCOUNTRY) REGULAR TAMPONS Adult Period Pack St…" at bounding box center [602, 321] width 750 height 50
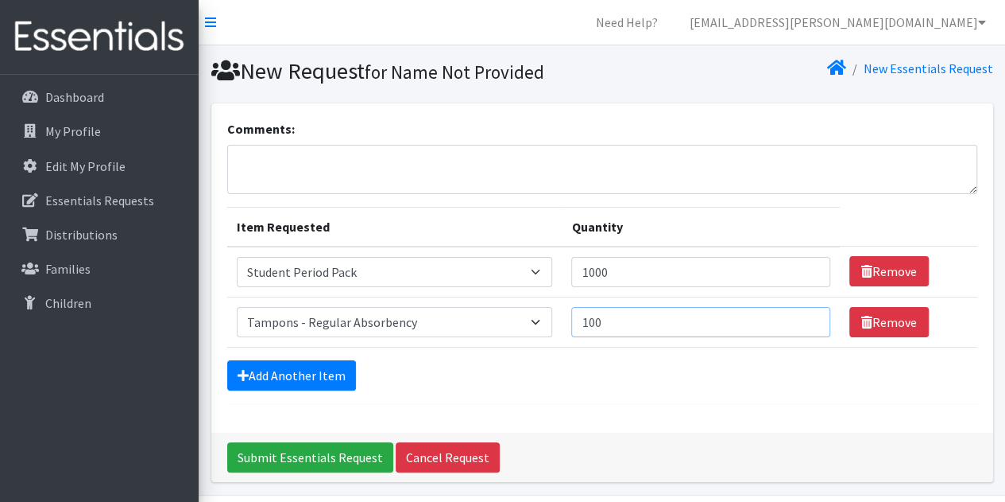
type input "100"
click at [545, 377] on div "Add Another Item" at bounding box center [602, 375] width 750 height 30
click at [310, 179] on textarea "Comments:" at bounding box center [602, 169] width 750 height 49
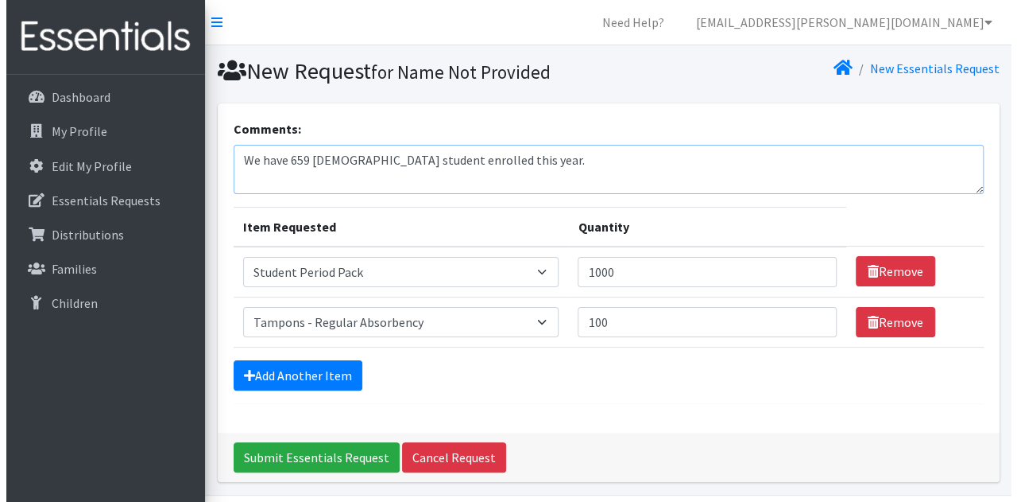
scroll to position [49, 0]
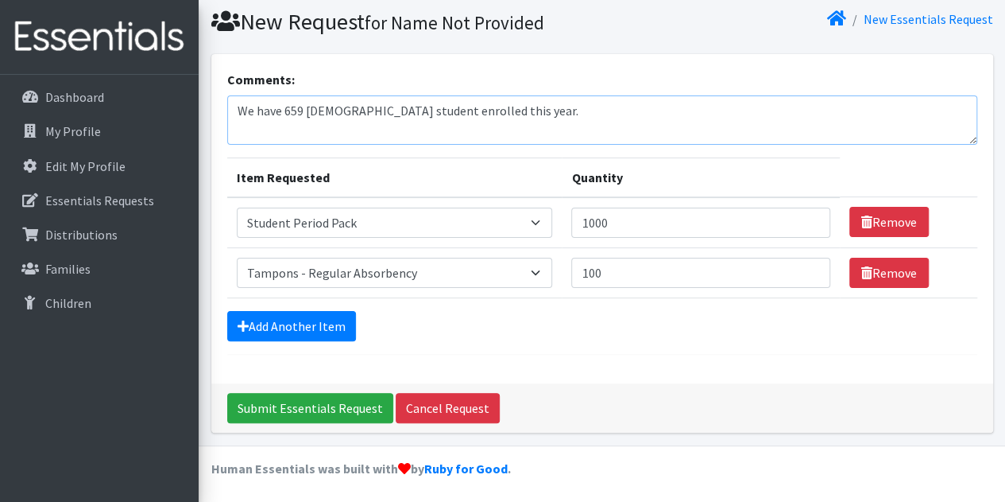
type textarea "We have 659 [DEMOGRAPHIC_DATA] student enrolled this year."
drag, startPoint x: 614, startPoint y: 271, endPoint x: 574, endPoint y: 272, distance: 39.7
click at [574, 272] on td "Quantity 100" at bounding box center [700, 272] width 277 height 50
type input "250"
click at [283, 414] on input "Submit Essentials Request" at bounding box center [310, 408] width 166 height 30
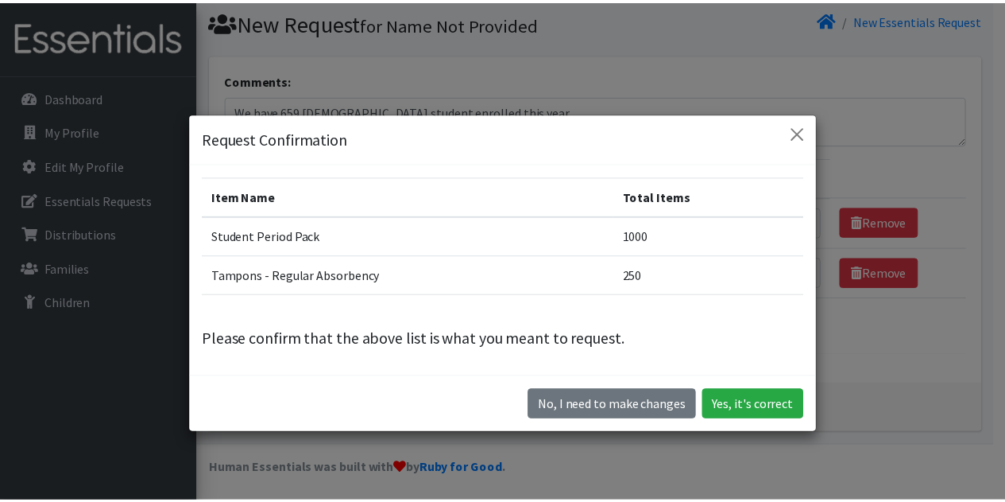
scroll to position [45, 0]
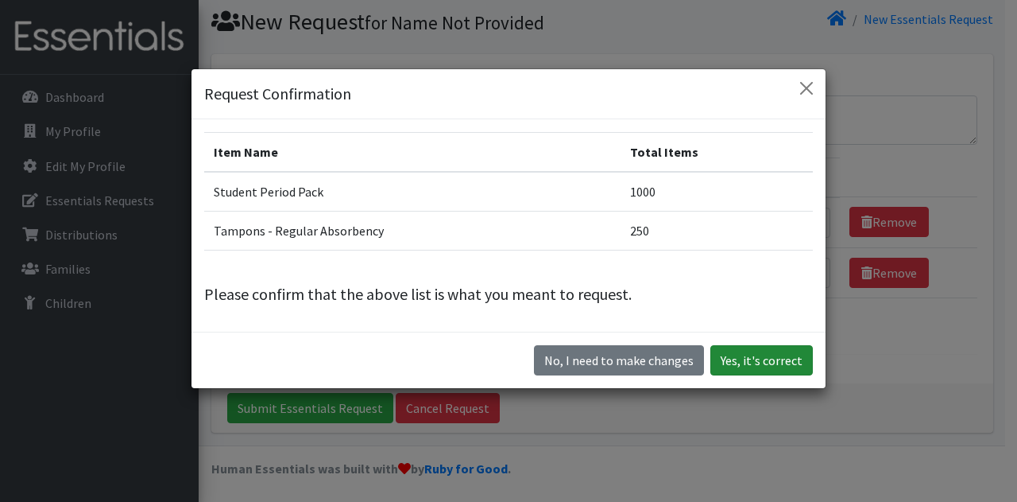
click at [759, 363] on button "Yes, it's correct" at bounding box center [762, 360] width 103 height 30
